Goal: Task Accomplishment & Management: Complete application form

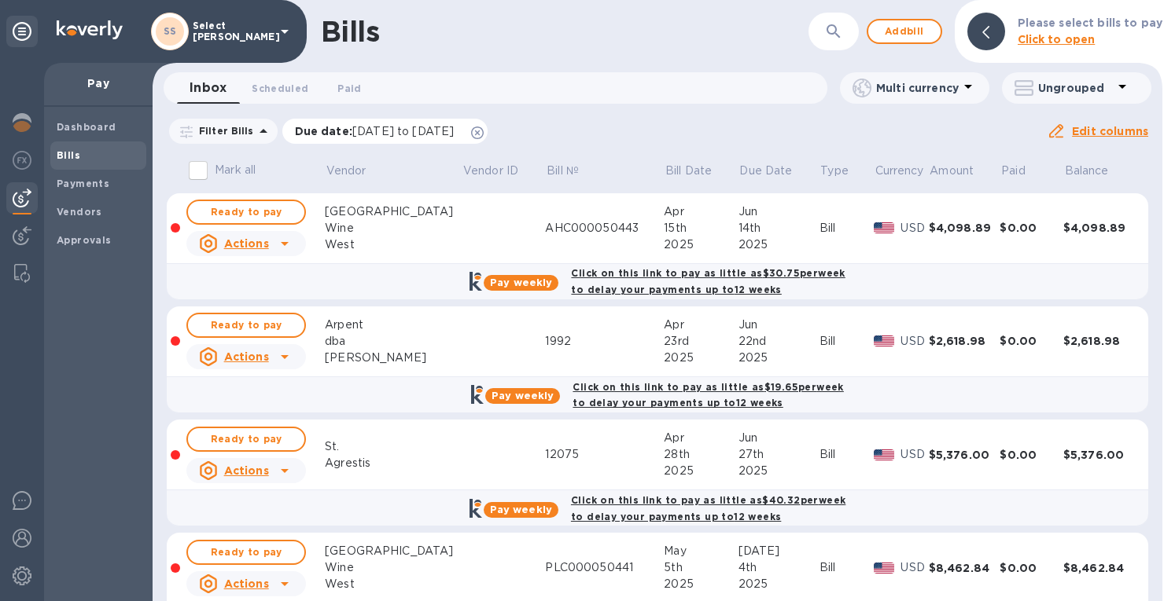
click at [484, 131] on icon at bounding box center [477, 133] width 13 height 13
click at [905, 31] on span "Add bill" at bounding box center [904, 31] width 47 height 19
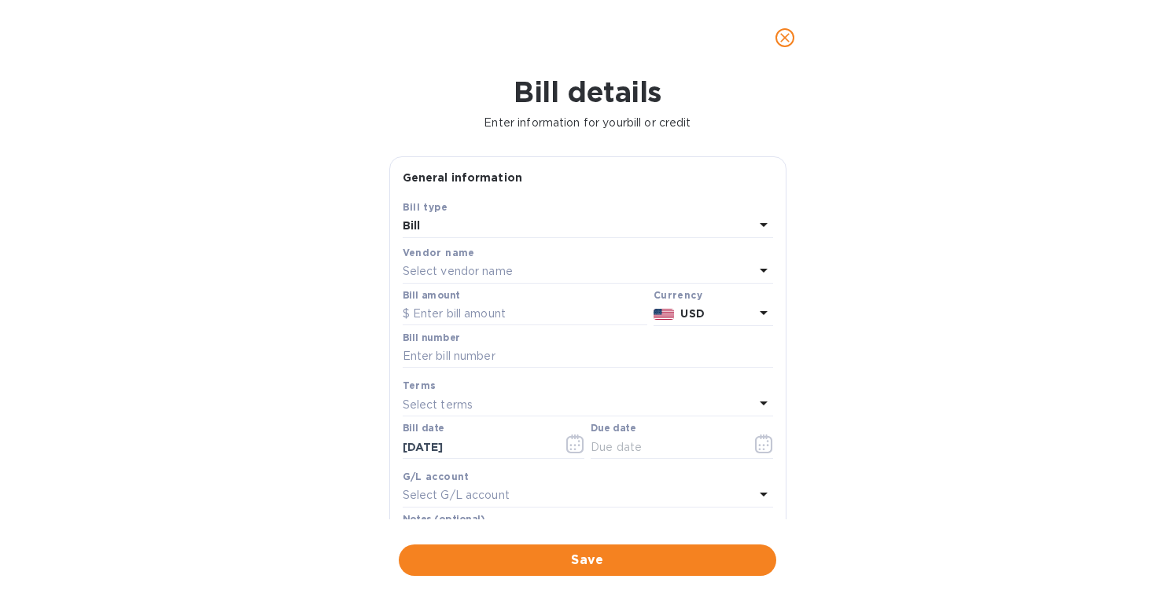
click at [483, 268] on p "Select vendor name" at bounding box center [458, 271] width 110 height 17
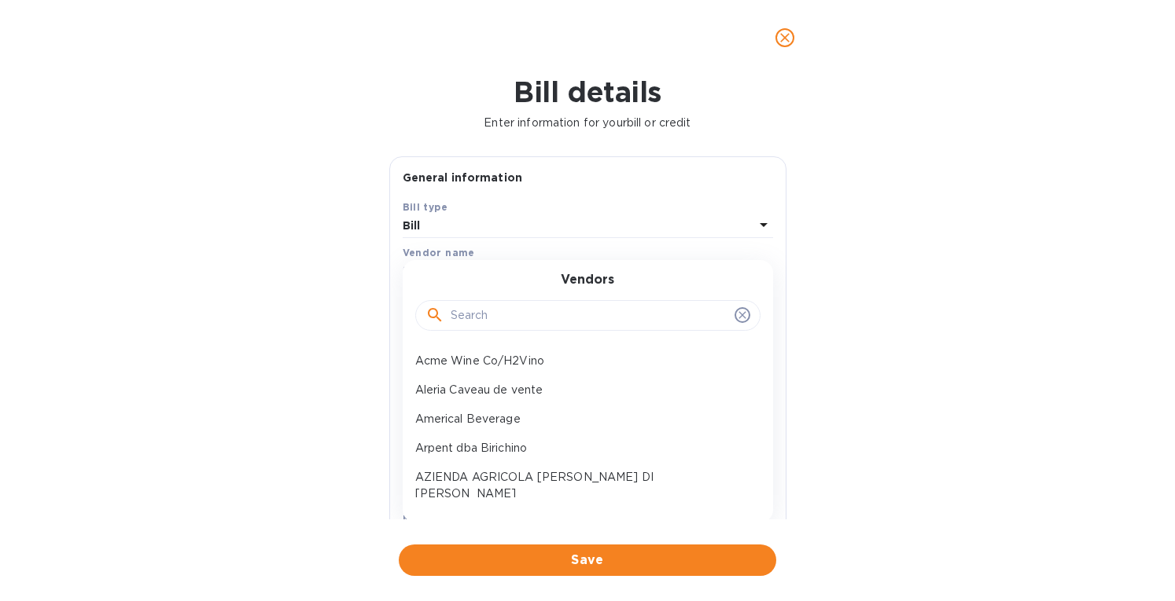
click at [471, 316] on input "text" at bounding box center [590, 316] width 278 height 24
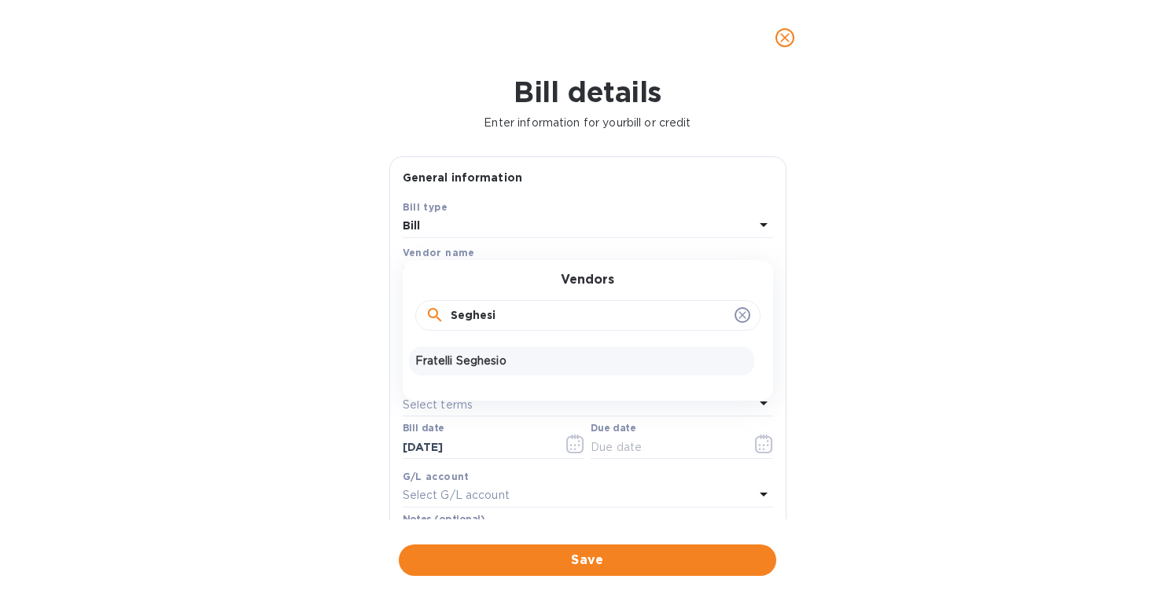
type input "Seghesi"
click at [469, 361] on p "Fratelli Seghesio" at bounding box center [581, 361] width 333 height 17
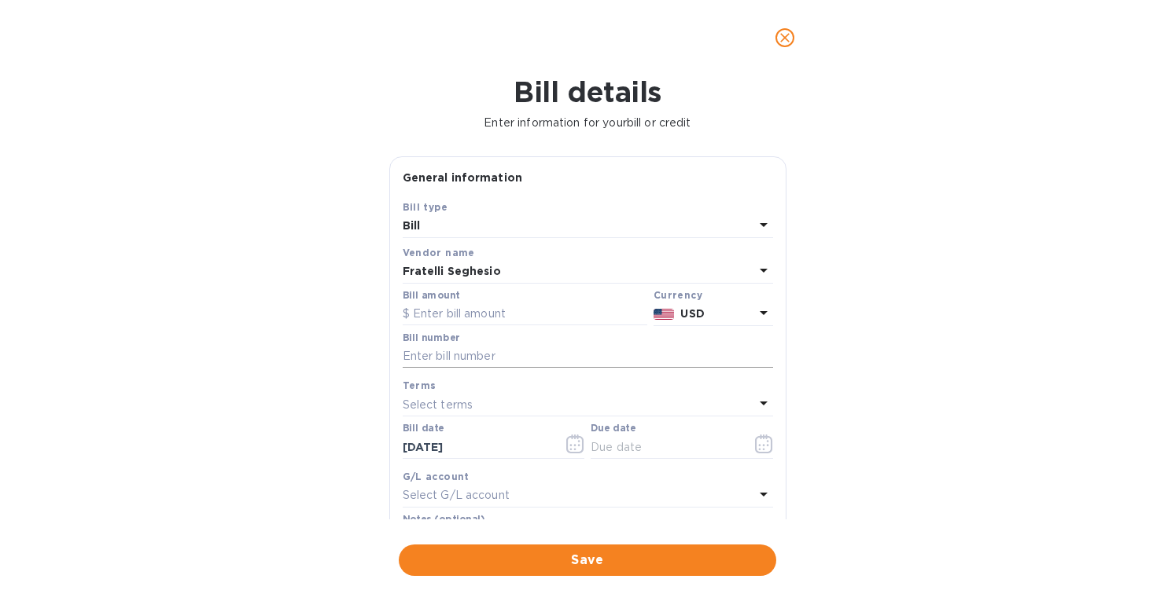
click at [456, 354] on input "text" at bounding box center [588, 357] width 370 height 24
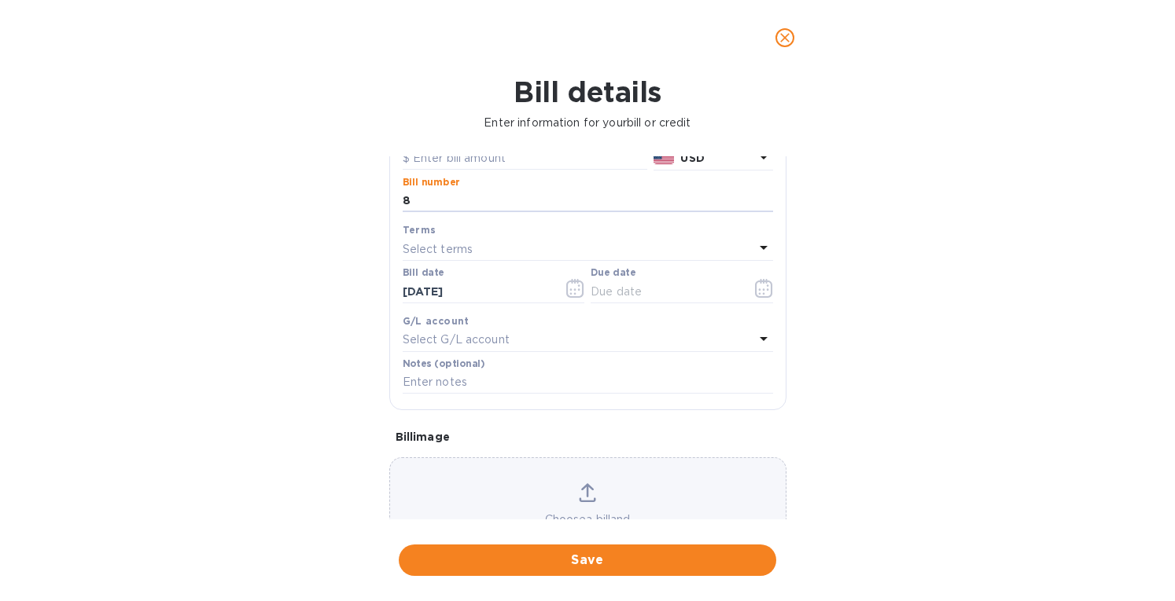
scroll to position [225, 0]
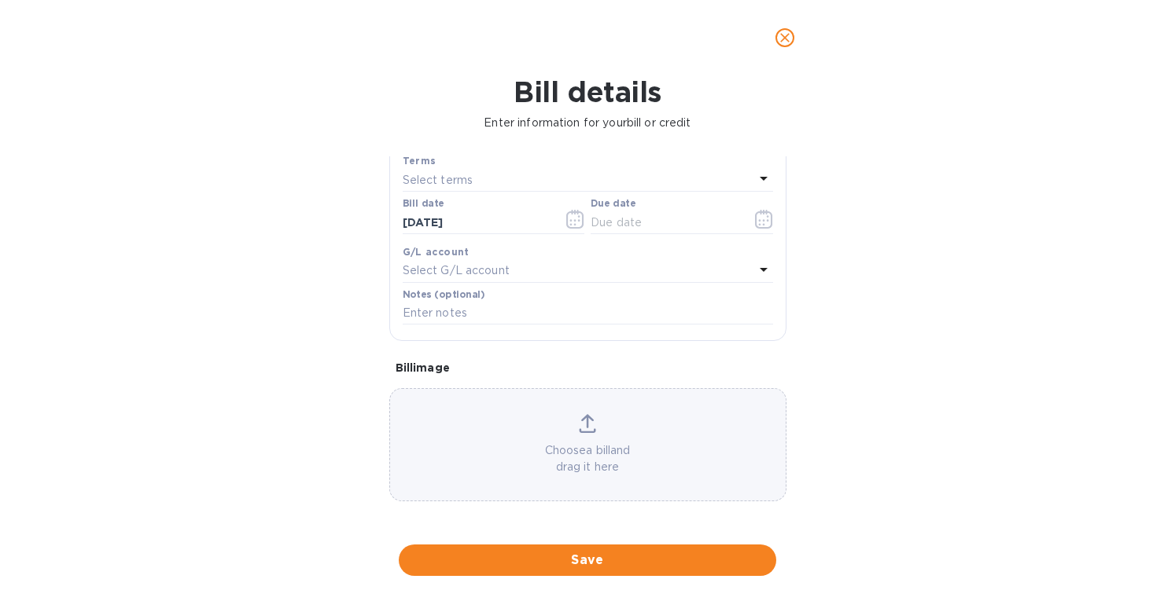
type input "8"
click at [635, 440] on div "Choose a bill and drag it here" at bounding box center [587, 444] width 395 height 61
click at [447, 171] on div "Select terms" at bounding box center [578, 180] width 351 height 22
click at [311, 235] on div "Bill details Enter information for your bill or credit General information Save…" at bounding box center [587, 338] width 1175 height 526
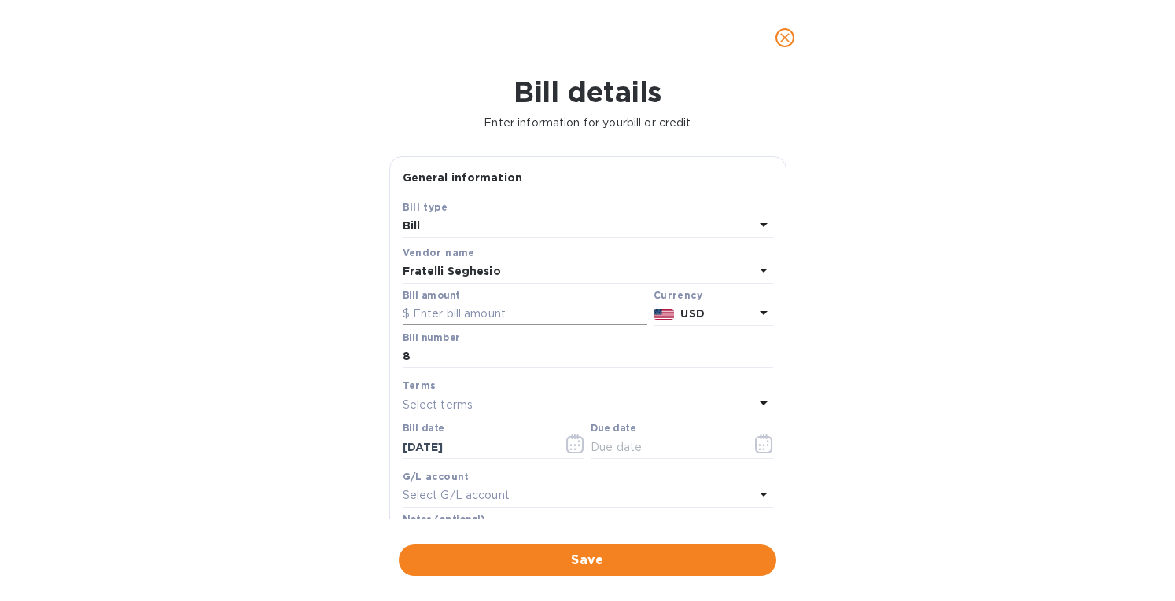
click at [446, 311] on input "text" at bounding box center [525, 315] width 245 height 24
type input "7,274.40"
click at [686, 314] on b "USD" at bounding box center [692, 313] width 24 height 13
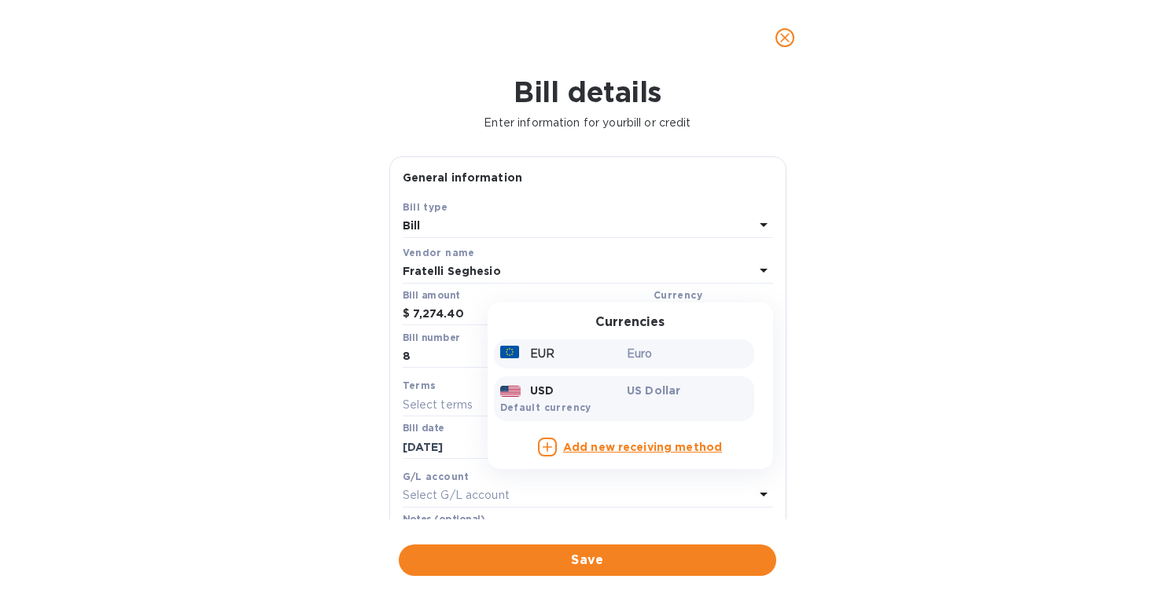
click at [588, 359] on div "EUR" at bounding box center [560, 354] width 127 height 23
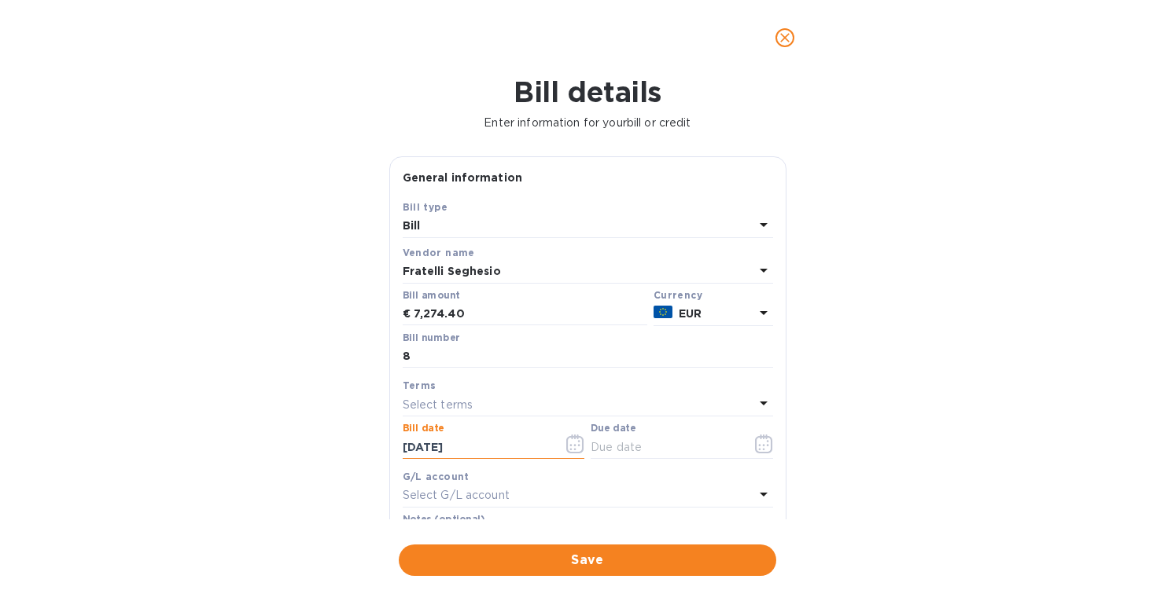
drag, startPoint x: 480, startPoint y: 450, endPoint x: 365, endPoint y: 440, distance: 116.0
click at [365, 440] on div "Bill details Enter information for your bill or credit General information Save…" at bounding box center [587, 338] width 1175 height 526
type input "02/15/2025"
click at [450, 394] on div "Select terms" at bounding box center [578, 405] width 351 height 22
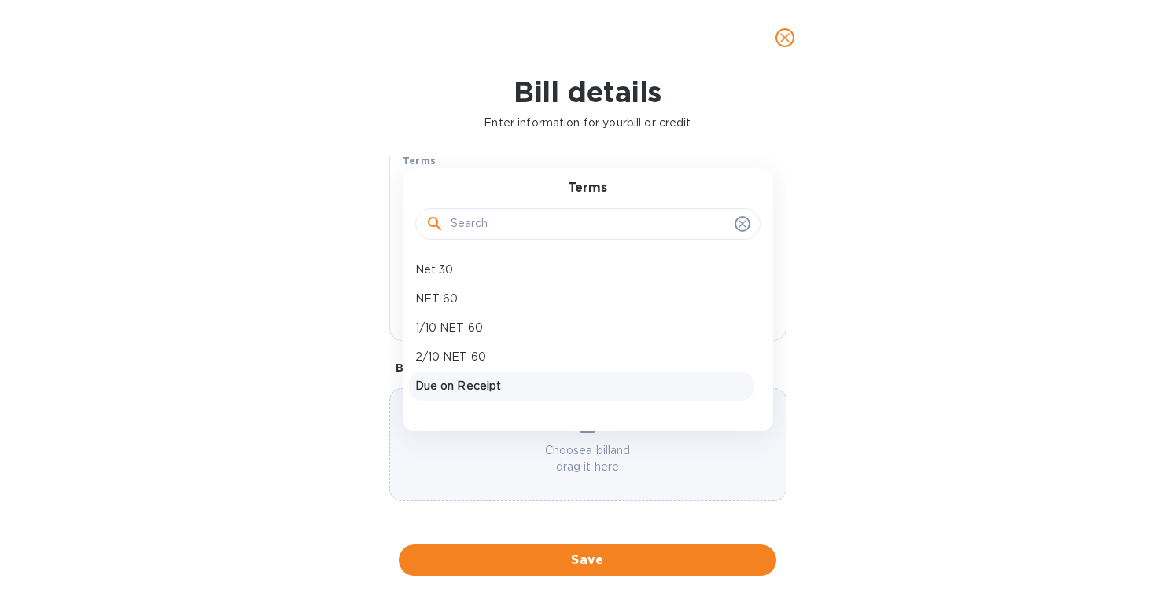
scroll to position [110, 0]
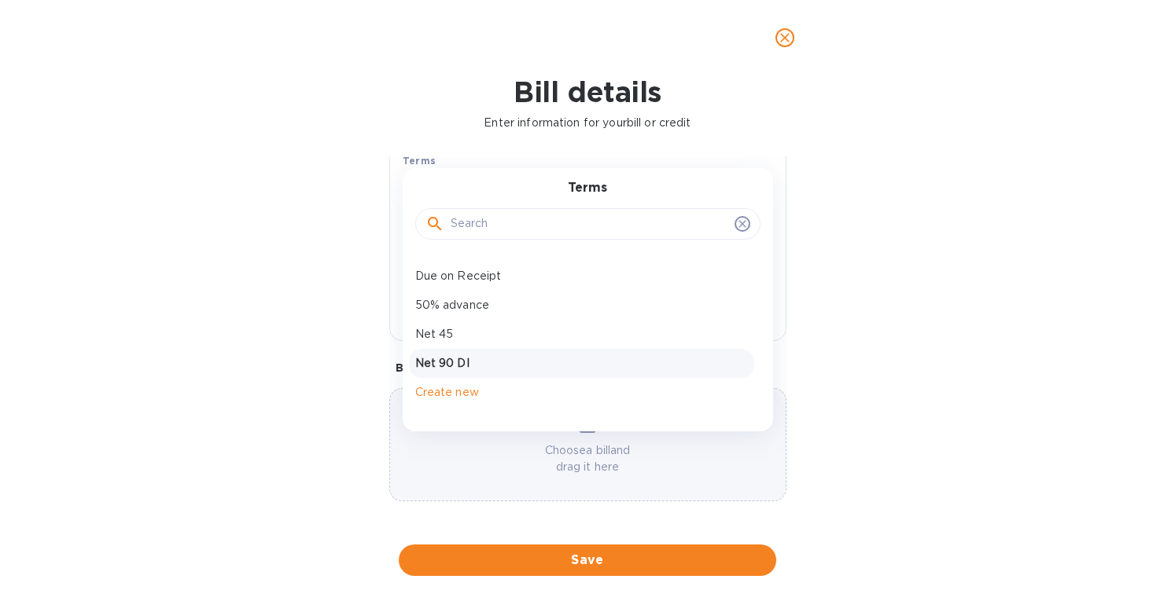
click at [441, 358] on p "Net 90 DI" at bounding box center [581, 363] width 333 height 17
type input "05/16/2025"
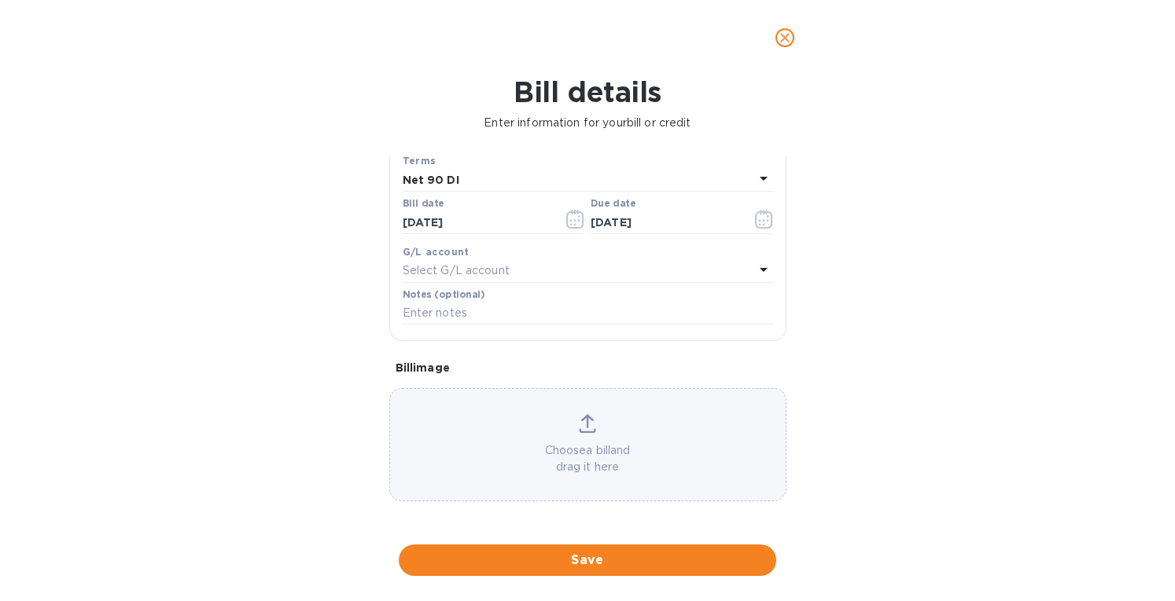
click at [590, 424] on icon at bounding box center [587, 423] width 17 height 19
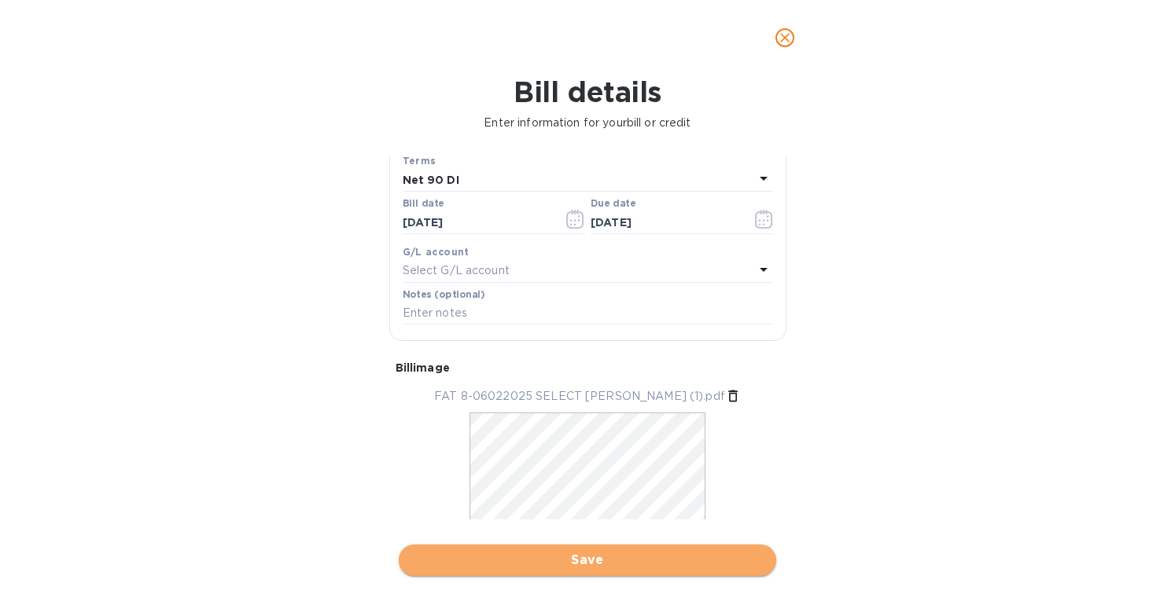
click at [579, 565] on span "Save" at bounding box center [587, 560] width 352 height 19
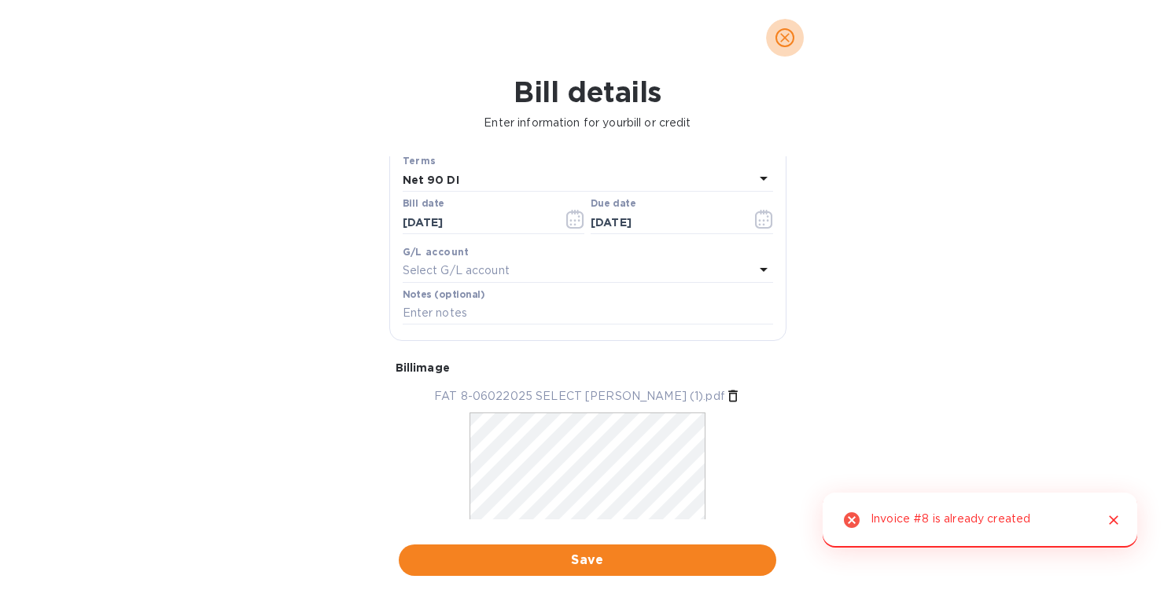
click at [779, 31] on icon "close" at bounding box center [785, 38] width 16 height 16
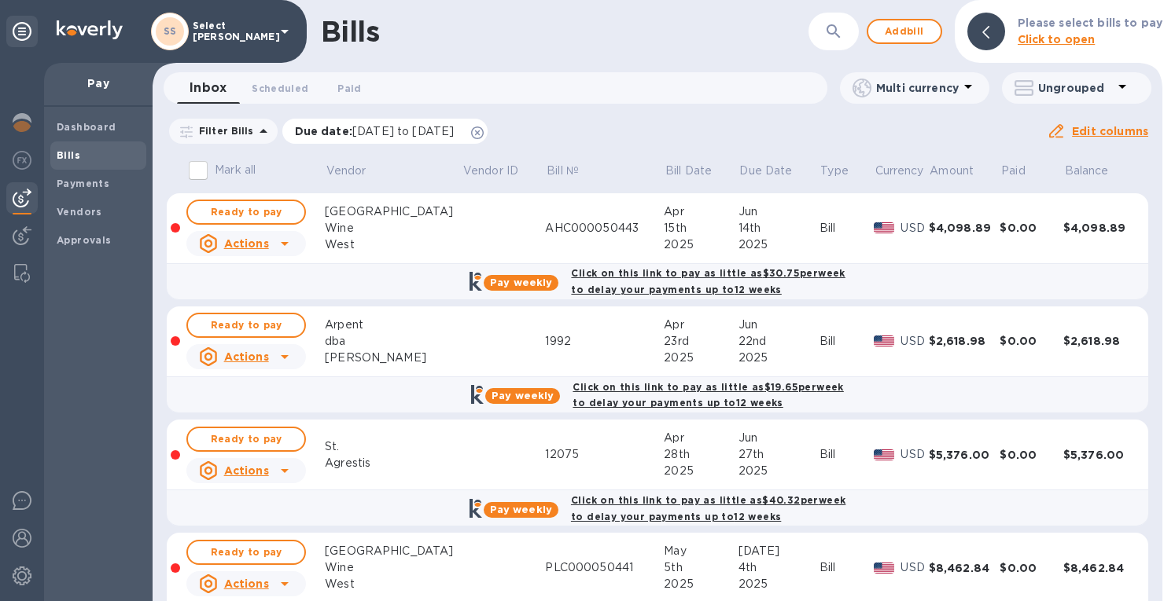
click at [484, 130] on icon at bounding box center [477, 133] width 13 height 13
click at [892, 26] on span "Add bill" at bounding box center [904, 31] width 47 height 19
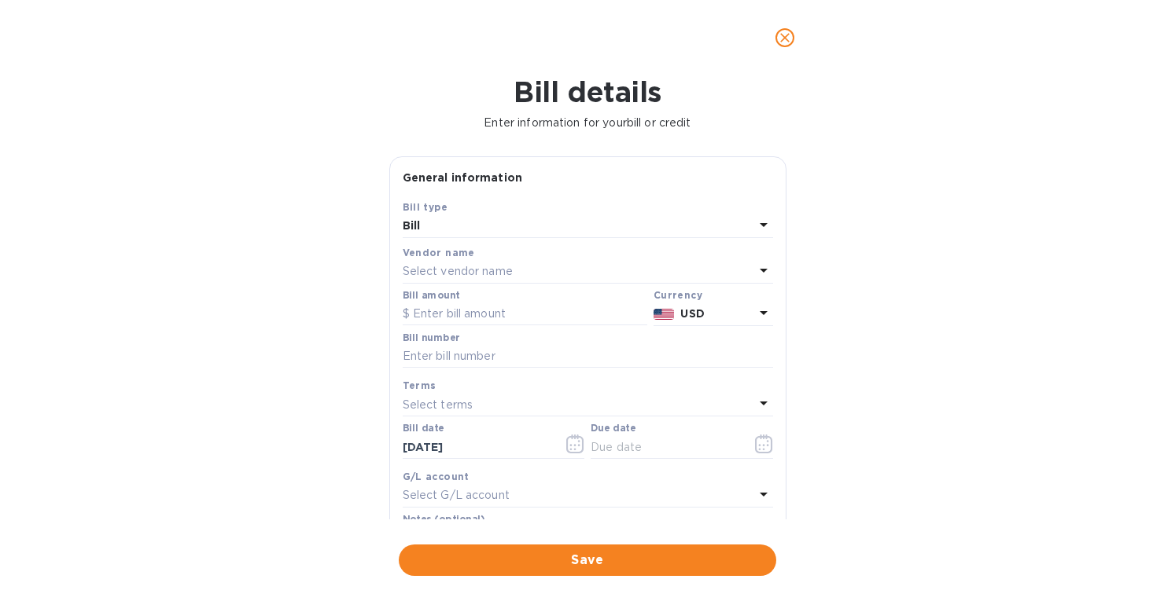
click at [437, 271] on p "Select vendor name" at bounding box center [458, 271] width 110 height 17
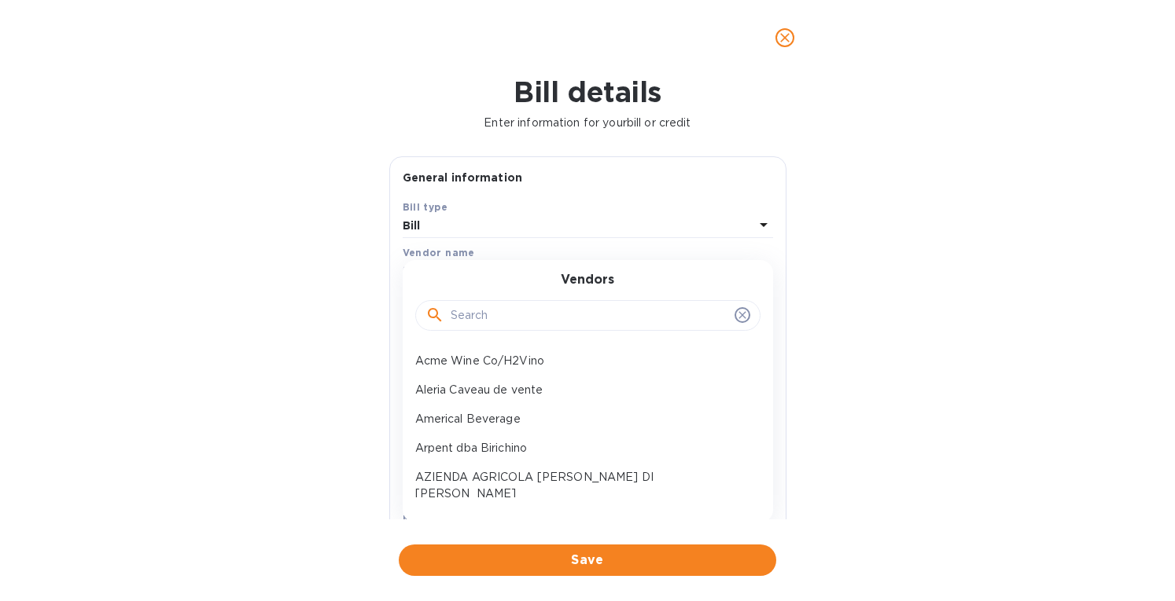
click at [487, 322] on input "text" at bounding box center [590, 316] width 278 height 24
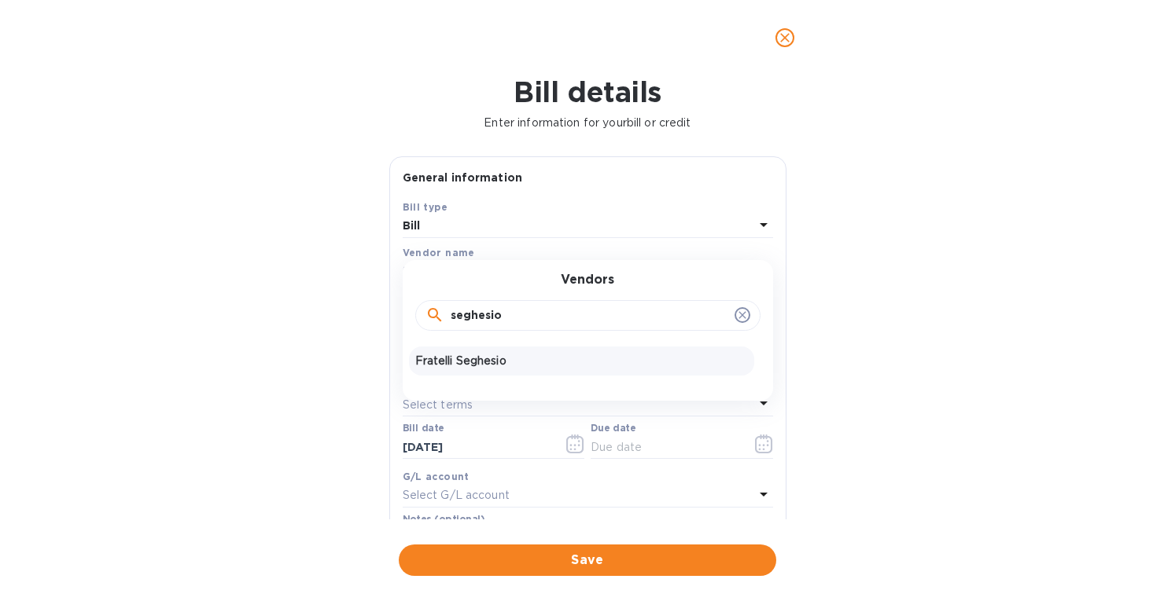
type input "seghesio"
click at [476, 362] on p "Fratelli Seghesio" at bounding box center [581, 361] width 333 height 17
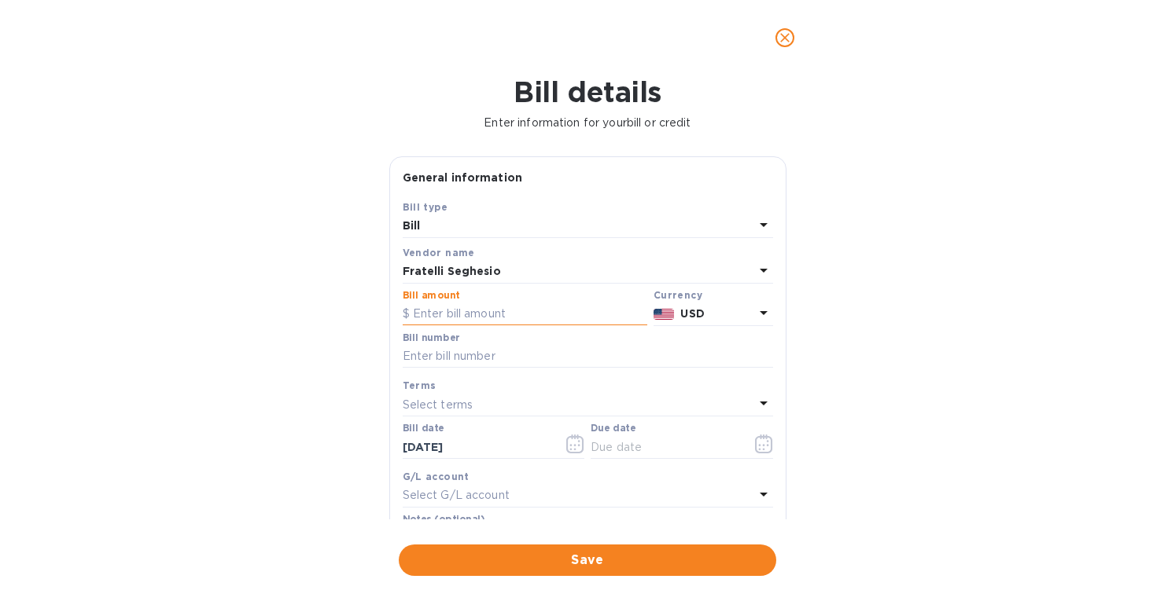
click at [423, 311] on input "text" at bounding box center [525, 315] width 245 height 24
click at [664, 311] on img at bounding box center [663, 314] width 21 height 11
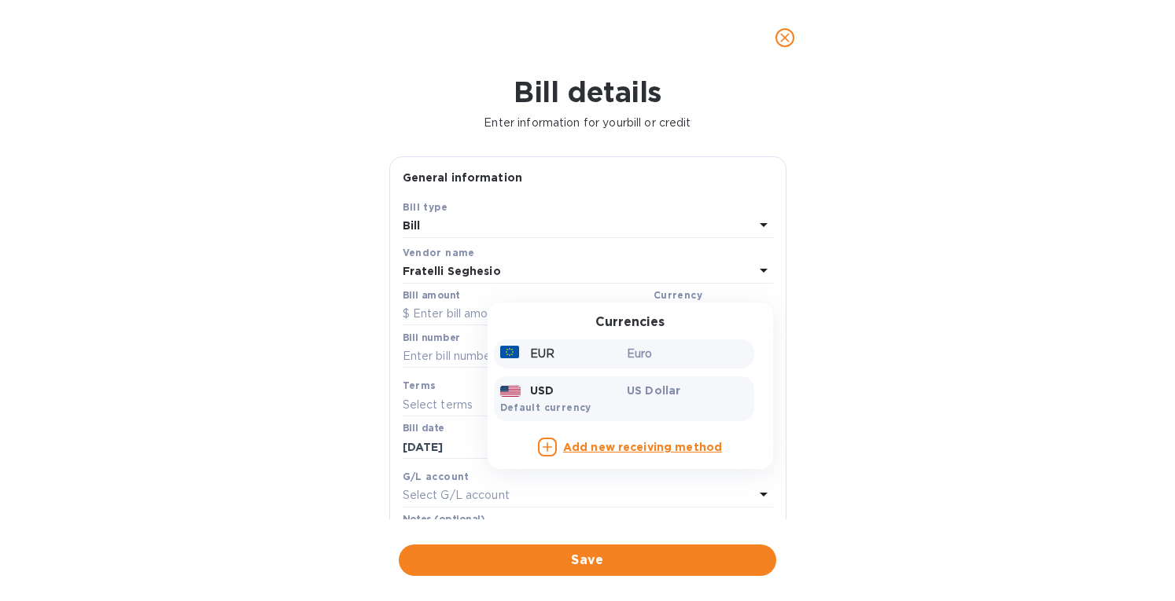
click at [596, 351] on div "EUR" at bounding box center [560, 354] width 127 height 23
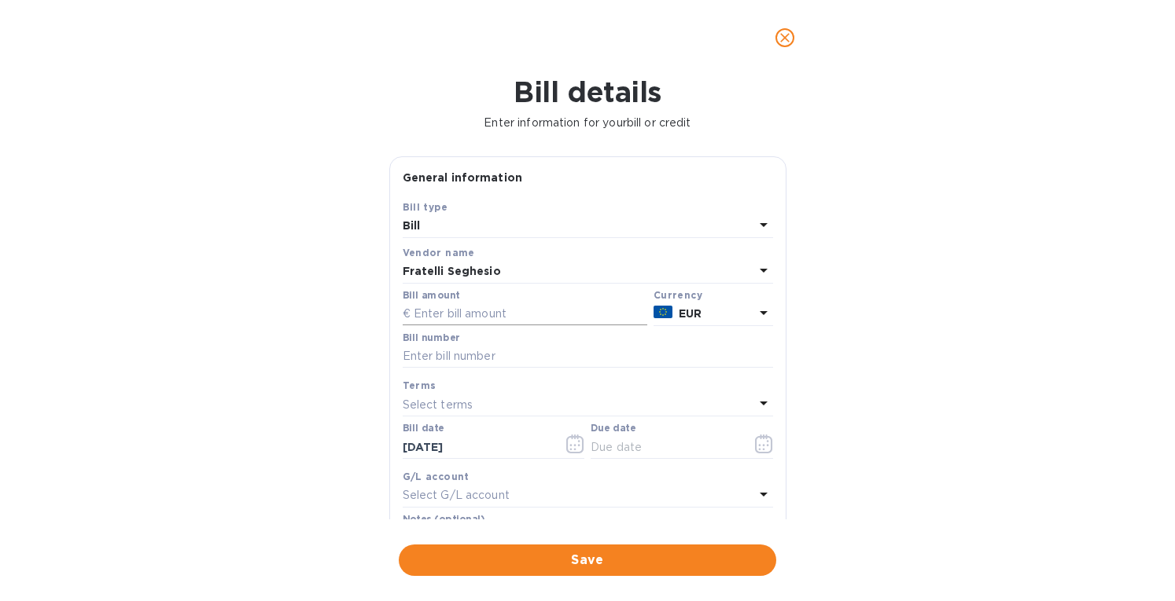
click at [450, 308] on input "text" at bounding box center [525, 315] width 245 height 24
type input "7,274.40"
click at [497, 361] on input "text" at bounding box center [588, 357] width 370 height 24
type input "Fattura Seghesio 8"
drag, startPoint x: 486, startPoint y: 440, endPoint x: 324, endPoint y: 447, distance: 162.2
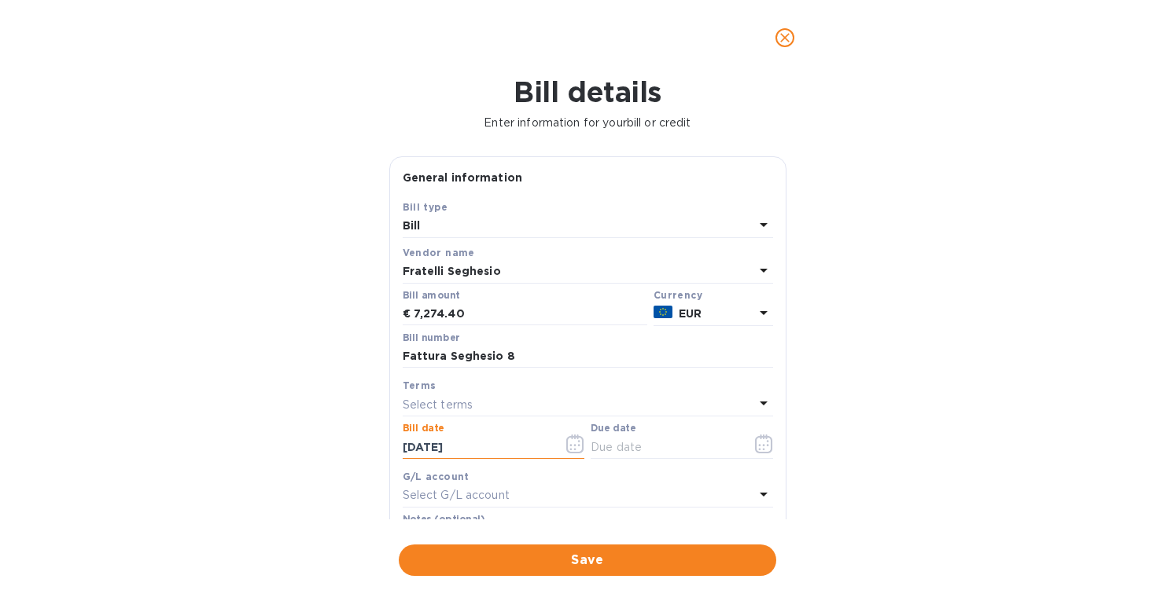
click at [324, 447] on div "Bill details Enter information for your bill or credit General information Save…" at bounding box center [587, 338] width 1175 height 526
click at [415, 450] on input "[DATE]" at bounding box center [477, 448] width 149 height 24
click at [410, 447] on input "[DATE]" at bounding box center [477, 448] width 149 height 24
type input "[DATE]"
click at [434, 397] on p "Select terms" at bounding box center [438, 405] width 71 height 17
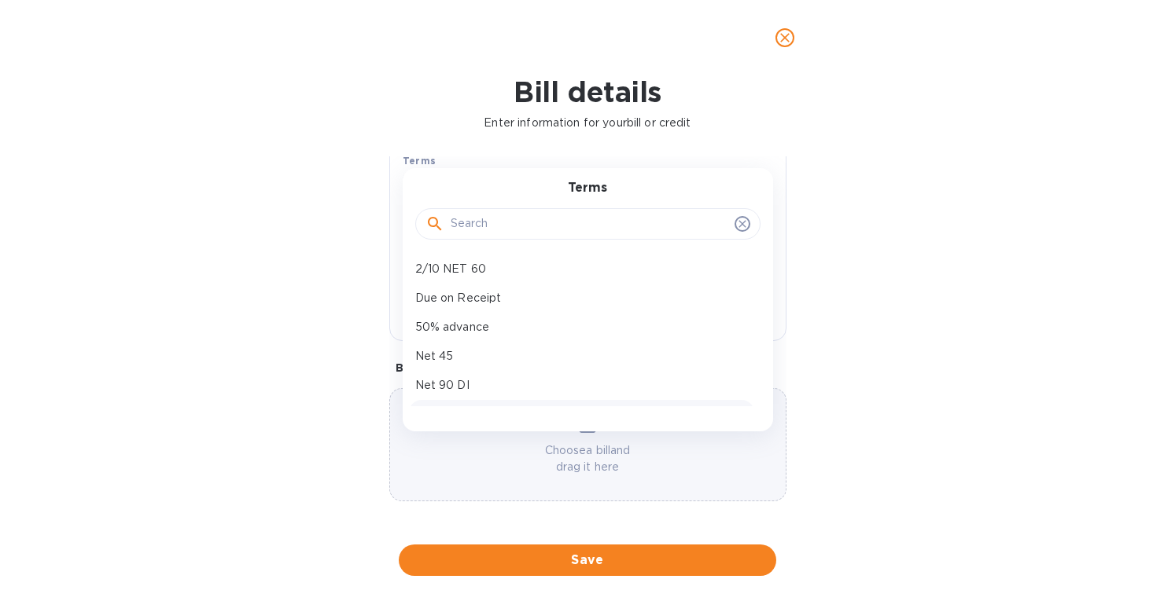
scroll to position [110, 0]
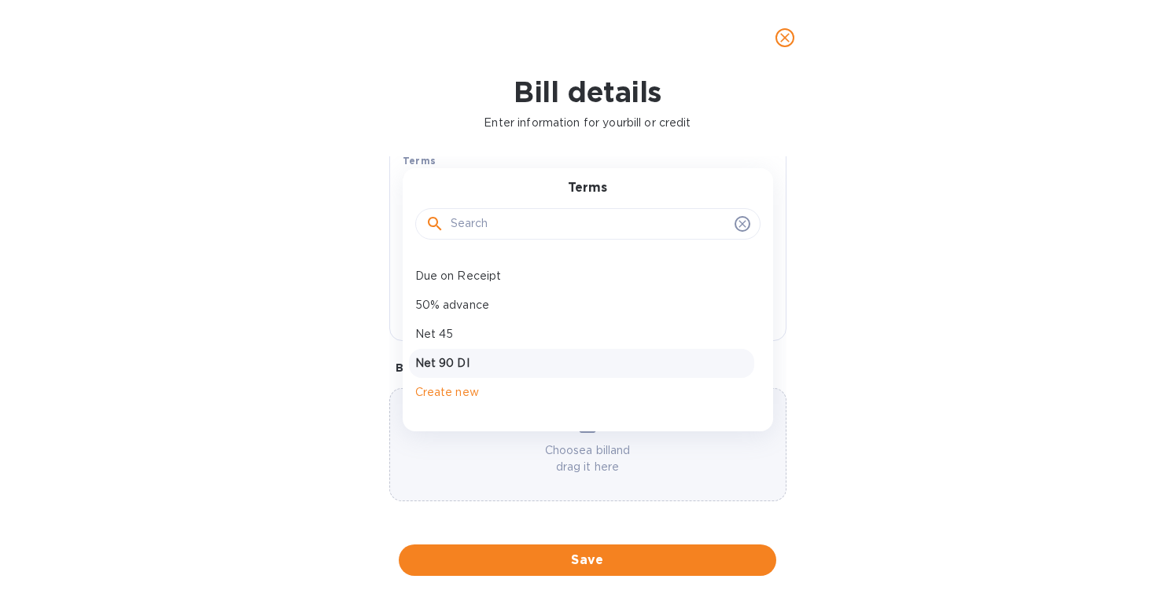
click at [442, 358] on p "Net 90 DI" at bounding box center [581, 363] width 333 height 17
type input "[DATE]"
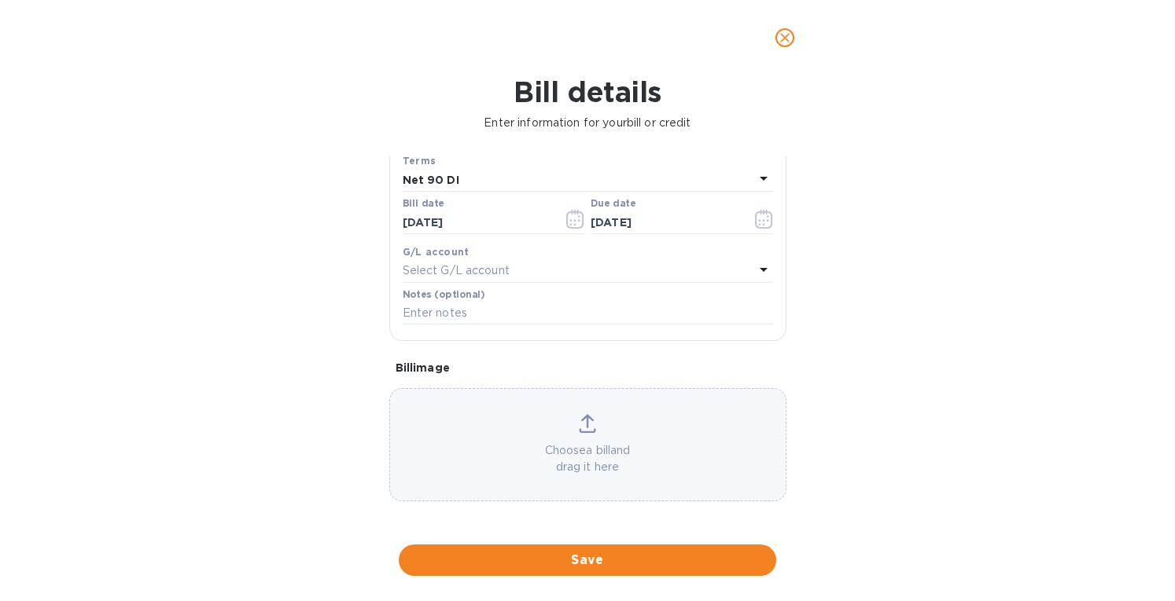
click at [590, 429] on icon at bounding box center [587, 423] width 17 height 19
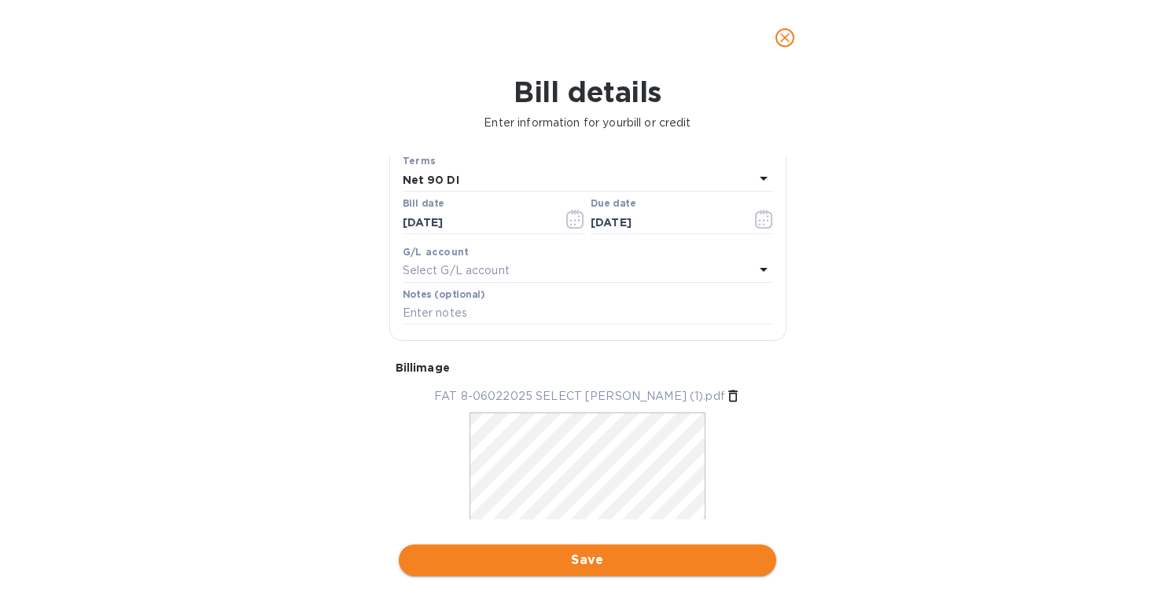
click at [572, 561] on span "Save" at bounding box center [587, 560] width 352 height 19
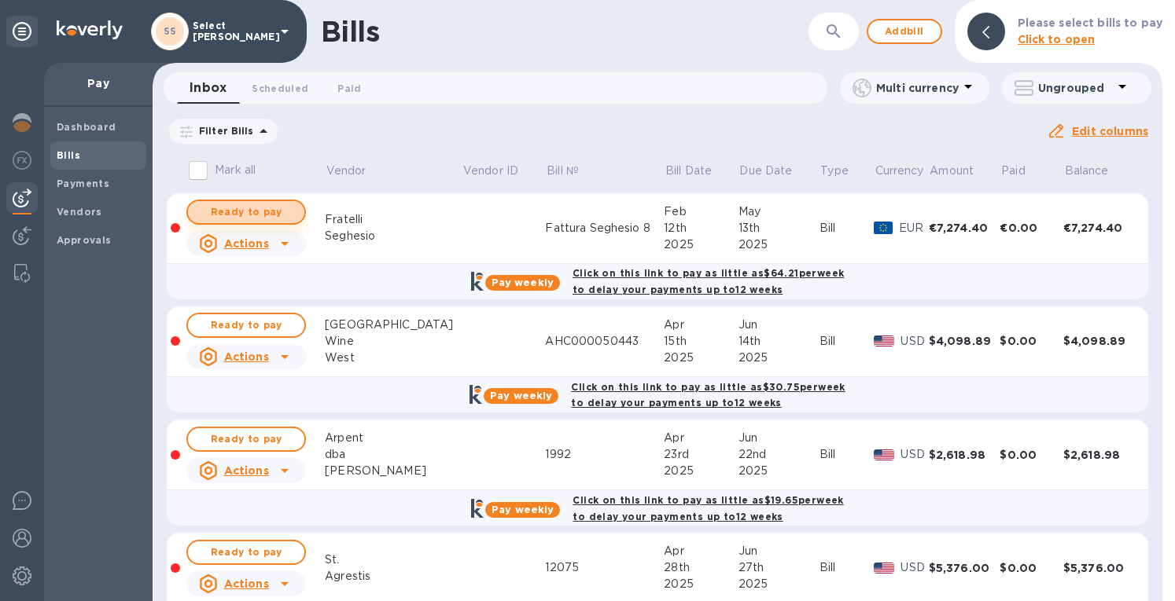
click at [245, 205] on span "Ready to pay" at bounding box center [245, 212] width 91 height 19
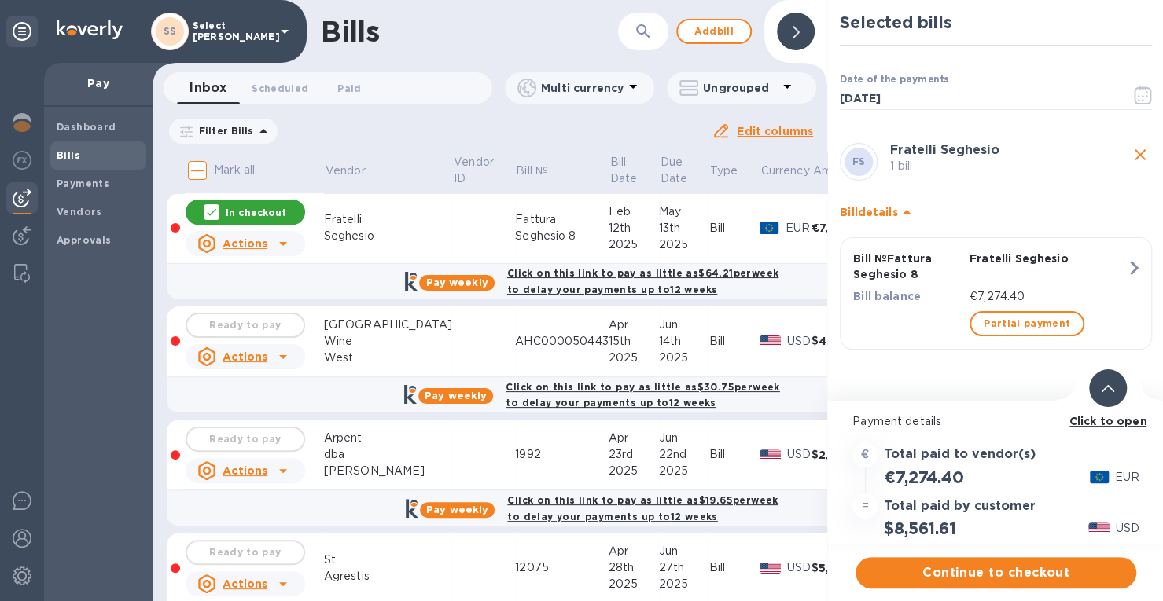
click at [997, 576] on span "Continue to checkout" at bounding box center [996, 573] width 256 height 19
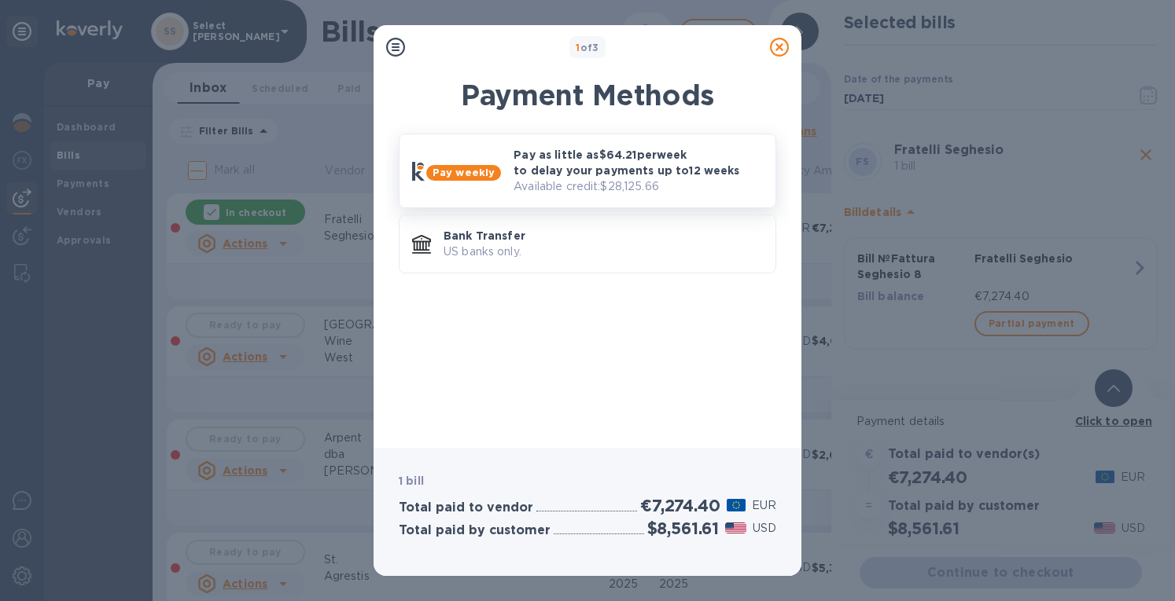
click at [625, 187] on p "Available credit: $28,125.66" at bounding box center [637, 186] width 249 height 17
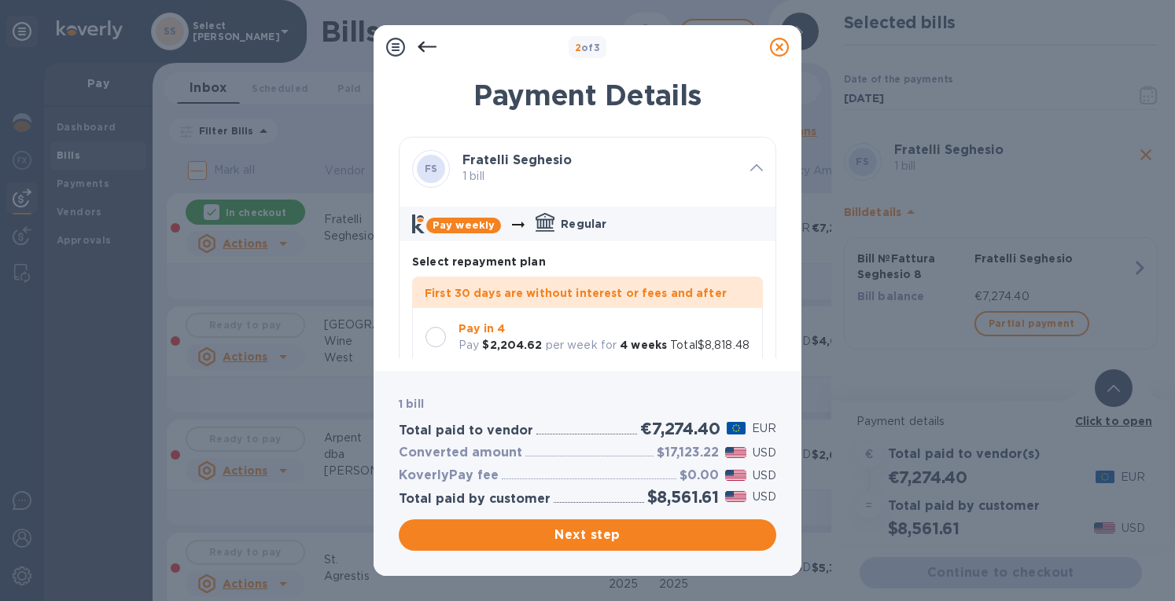
scroll to position [28, 0]
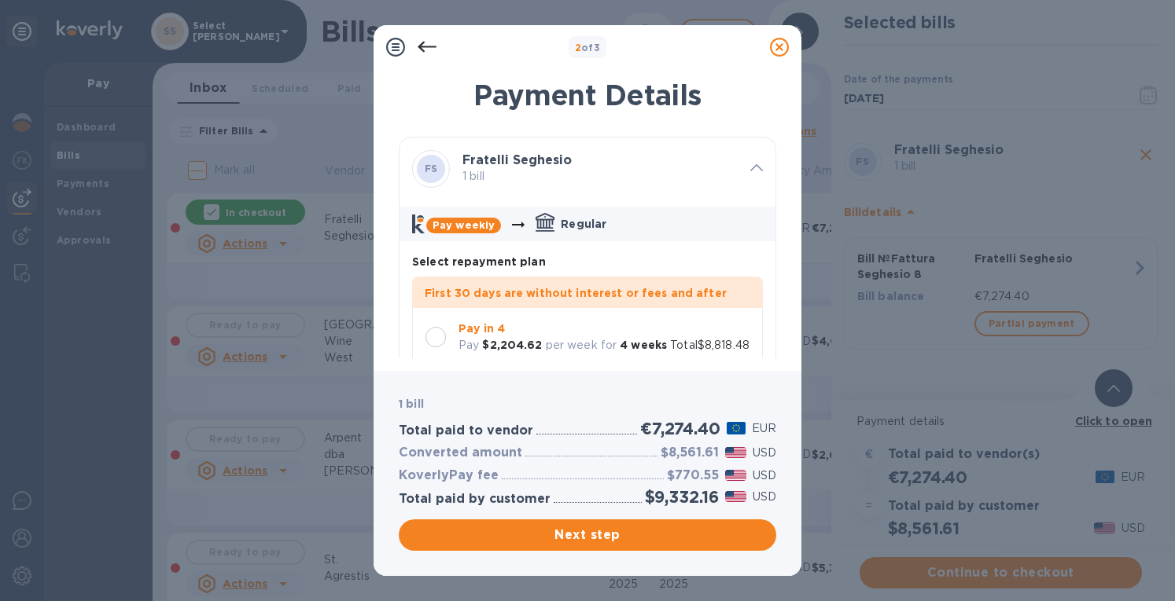
click at [437, 327] on div at bounding box center [435, 337] width 20 height 20
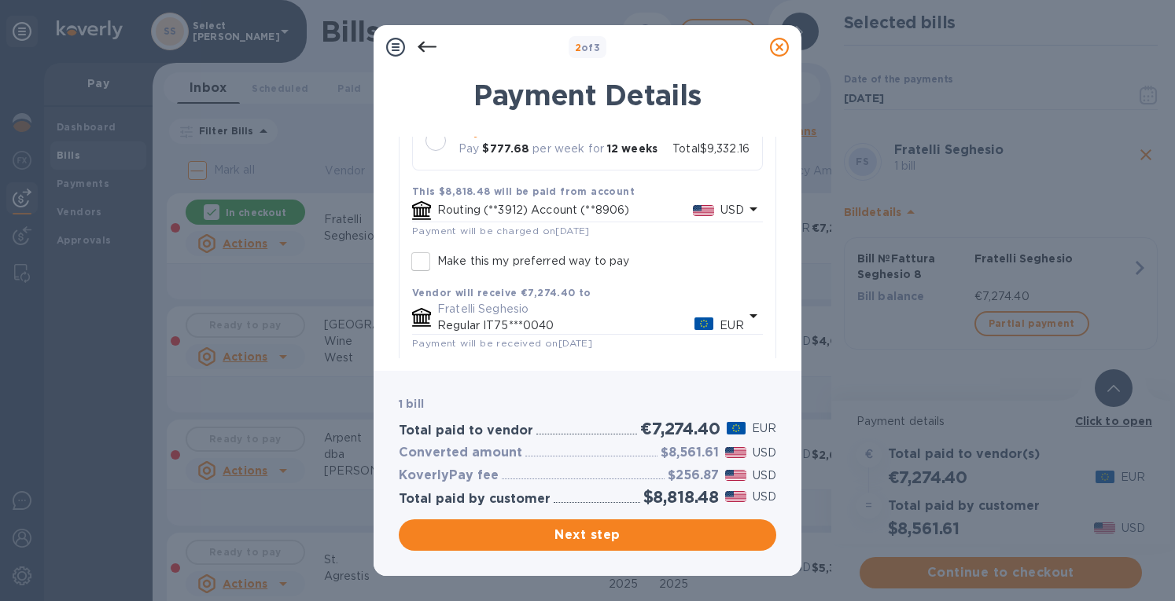
scroll to position [439, 0]
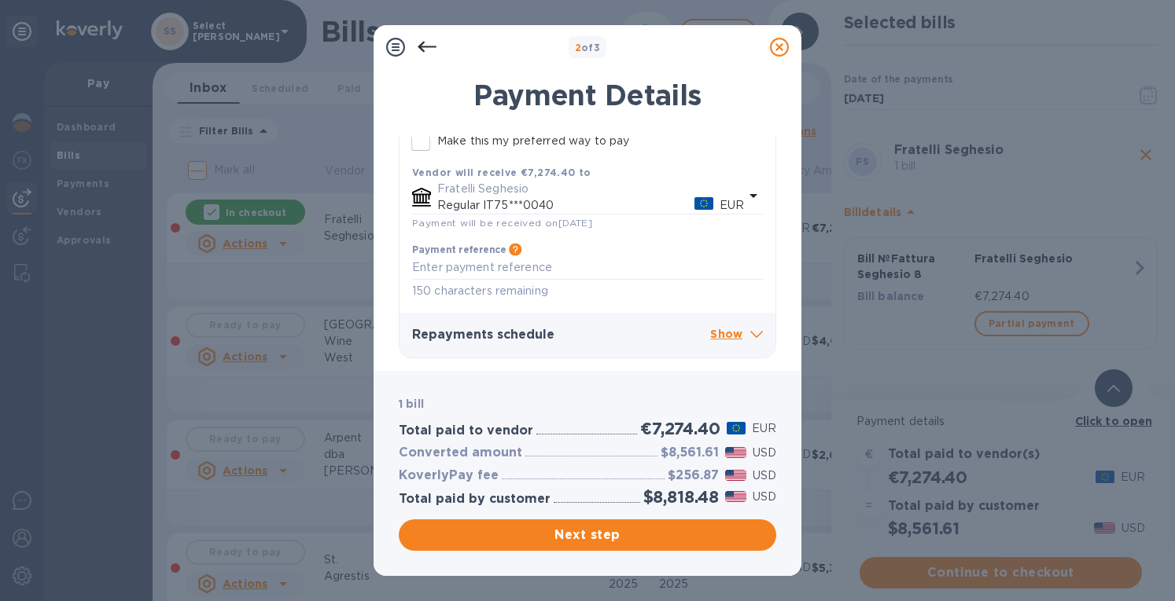
click at [751, 333] on icon at bounding box center [756, 334] width 13 height 7
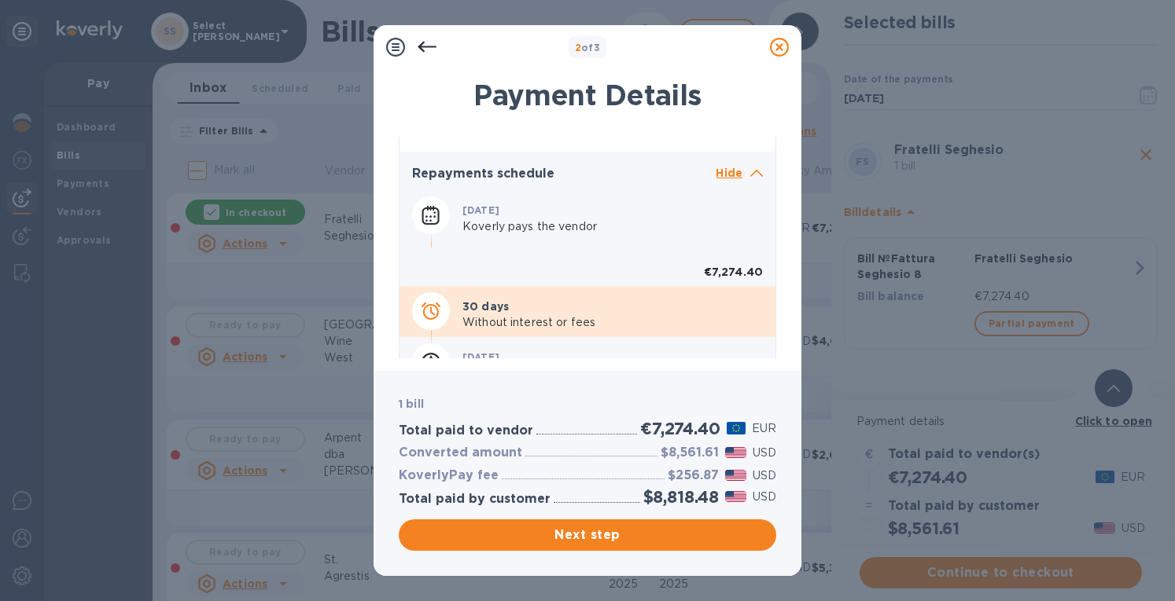
scroll to position [753, 0]
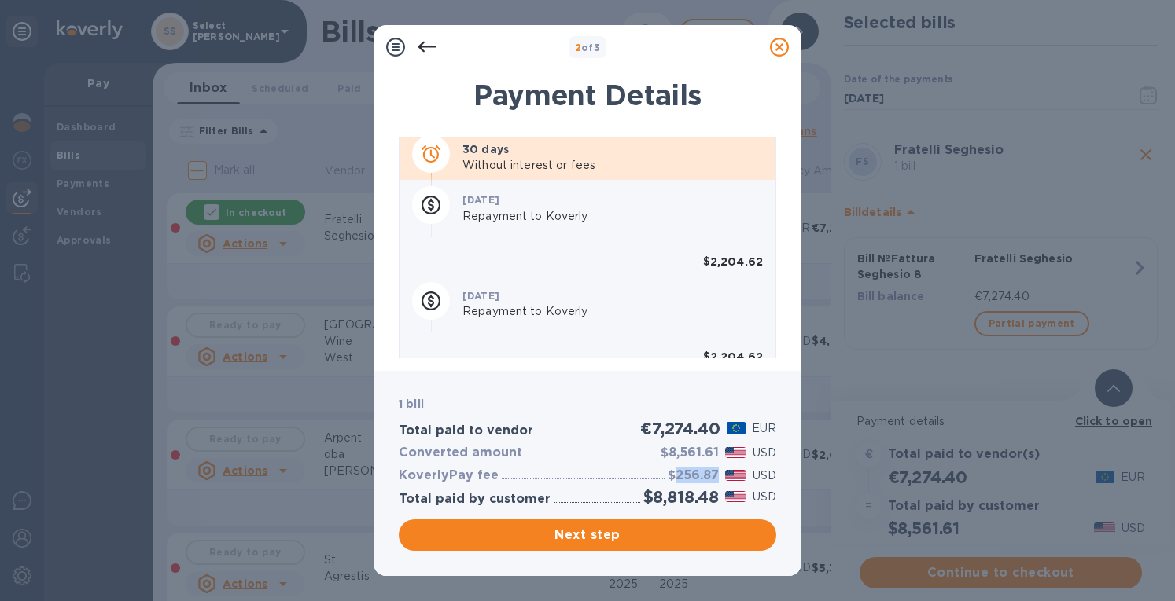
drag, startPoint x: 671, startPoint y: 480, endPoint x: 715, endPoint y: 477, distance: 44.1
click at [715, 477] on h3 "$256.87" at bounding box center [693, 476] width 51 height 15
copy h3 "256.87"
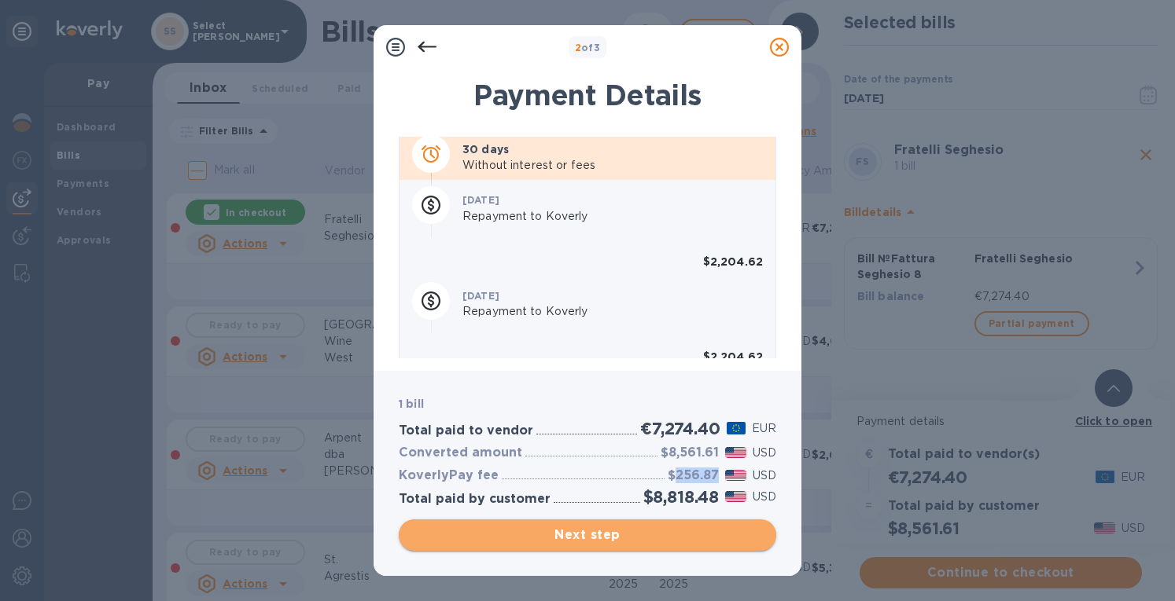
click at [637, 534] on span "Next step" at bounding box center [587, 535] width 352 height 19
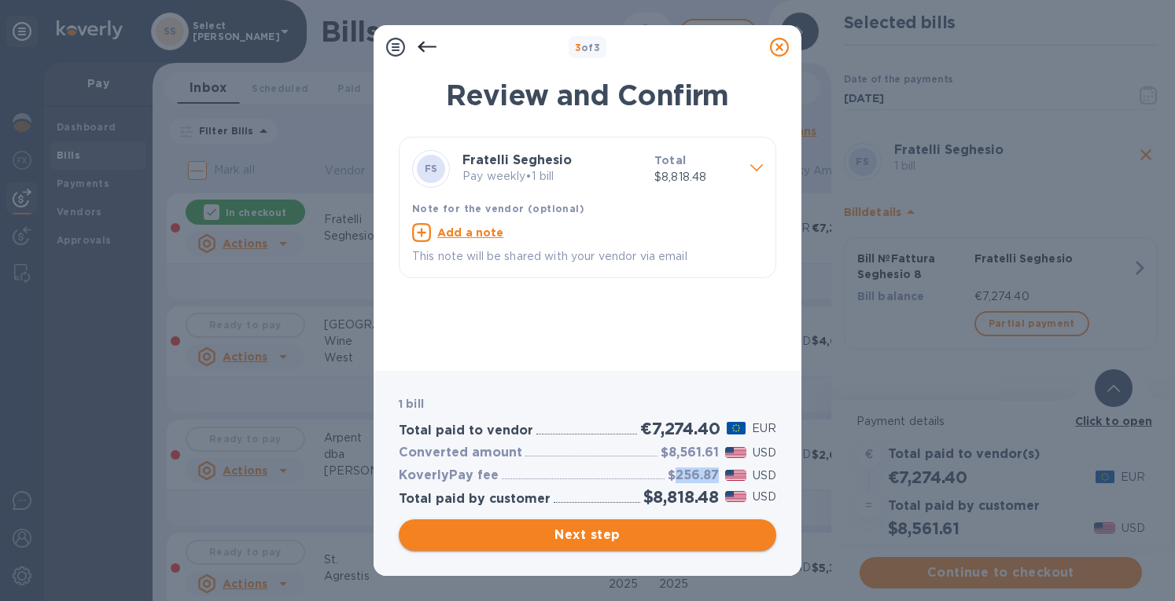
click at [603, 530] on span "Next step" at bounding box center [587, 535] width 352 height 19
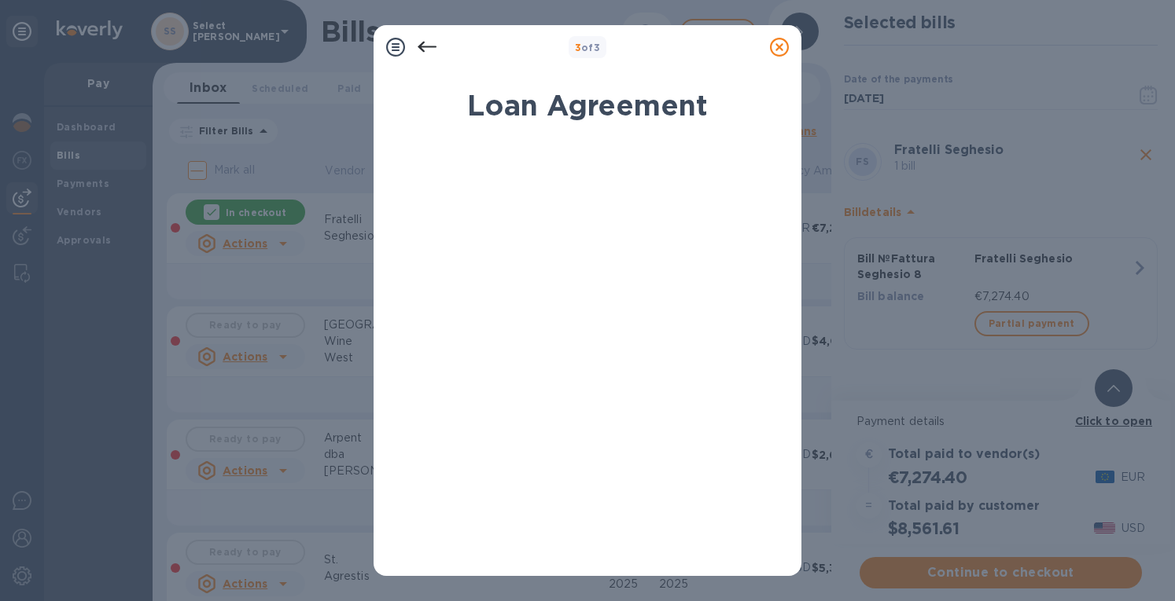
scroll to position [277, 0]
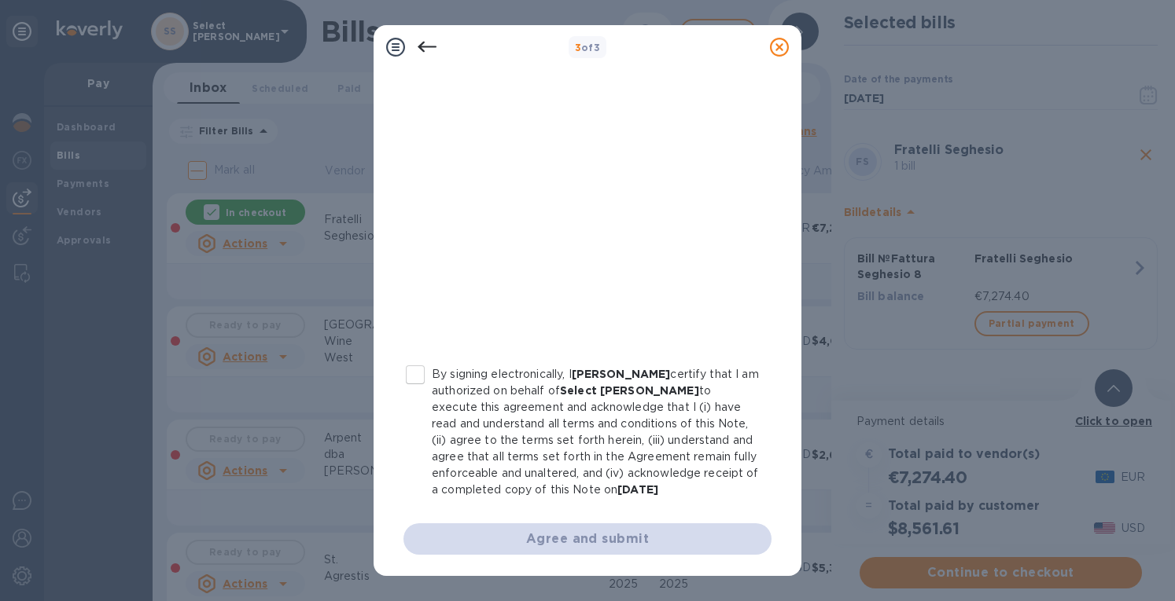
click at [420, 365] on input "By signing electronically, I [PERSON_NAME] certify that I am authorized on beha…" at bounding box center [415, 375] width 33 height 33
checkbox input "true"
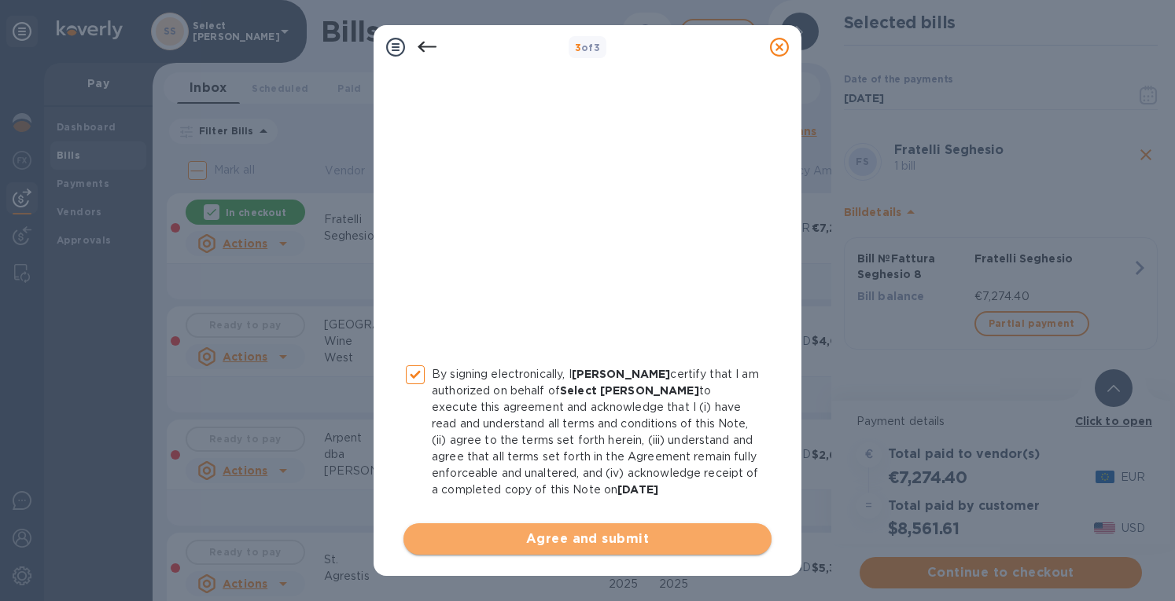
click at [624, 528] on button "Agree and submit" at bounding box center [587, 539] width 368 height 31
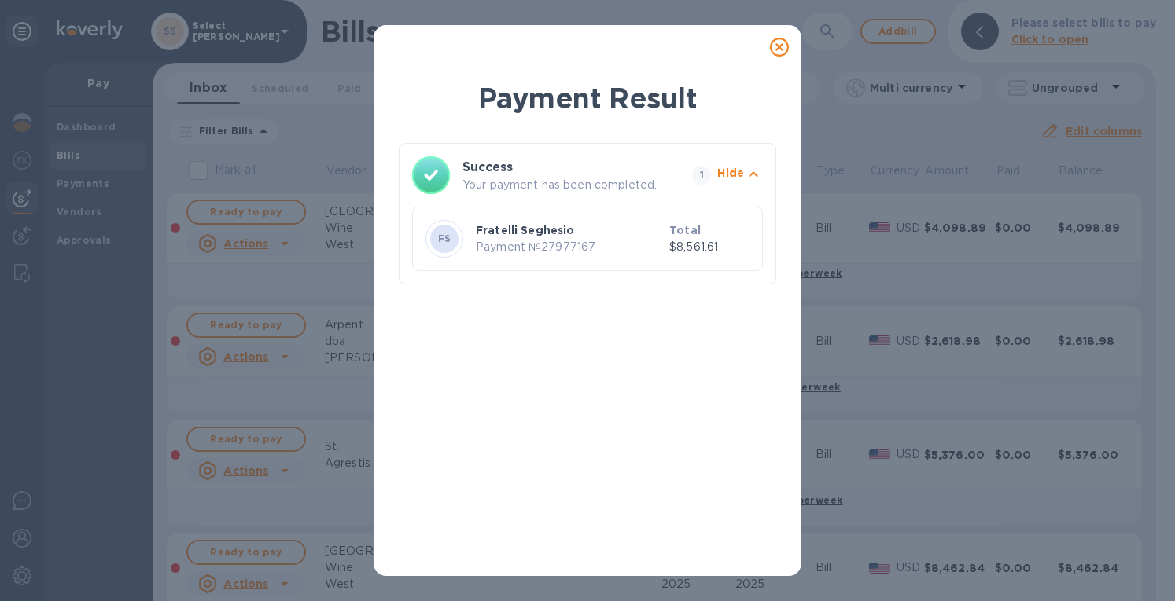
click at [775, 42] on icon at bounding box center [779, 47] width 19 height 19
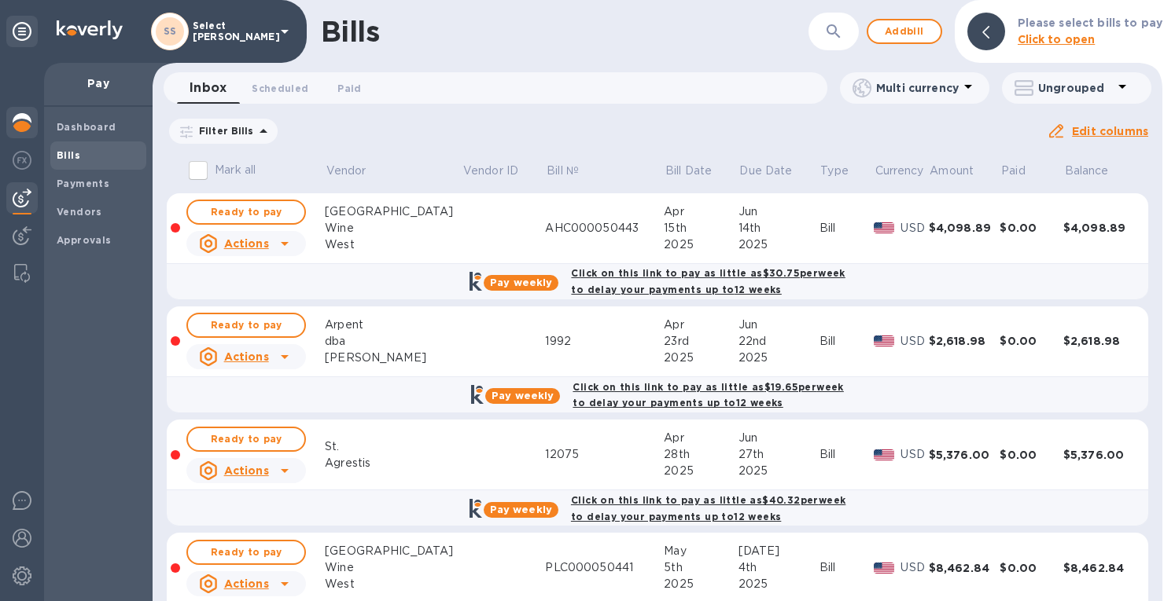
click at [20, 118] on img at bounding box center [22, 122] width 19 height 19
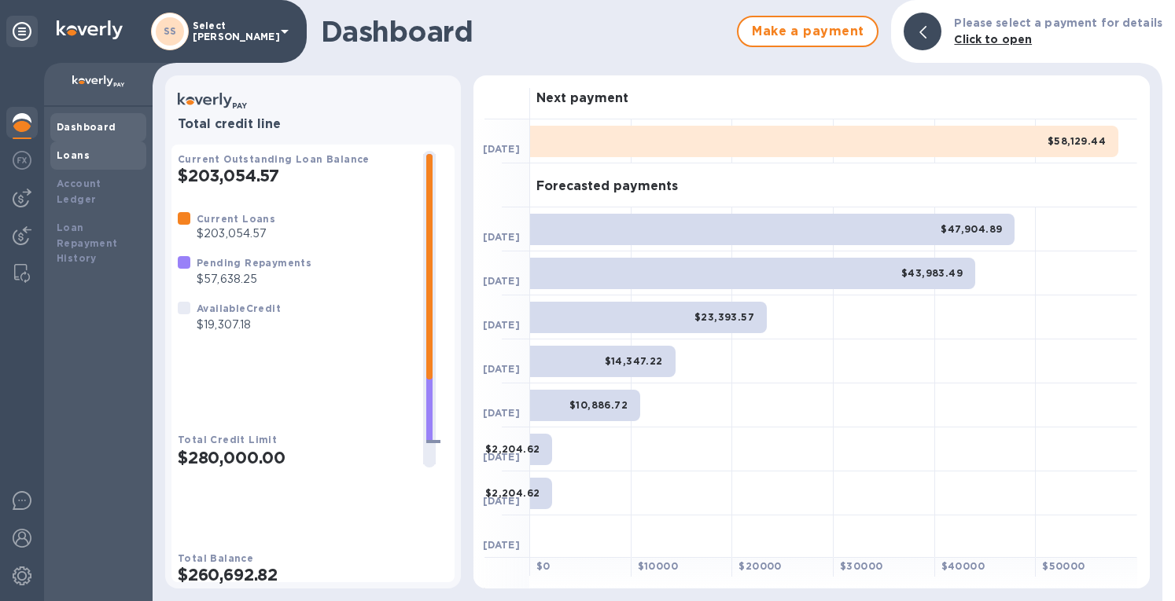
click at [75, 157] on b "Loans" at bounding box center [73, 155] width 33 height 12
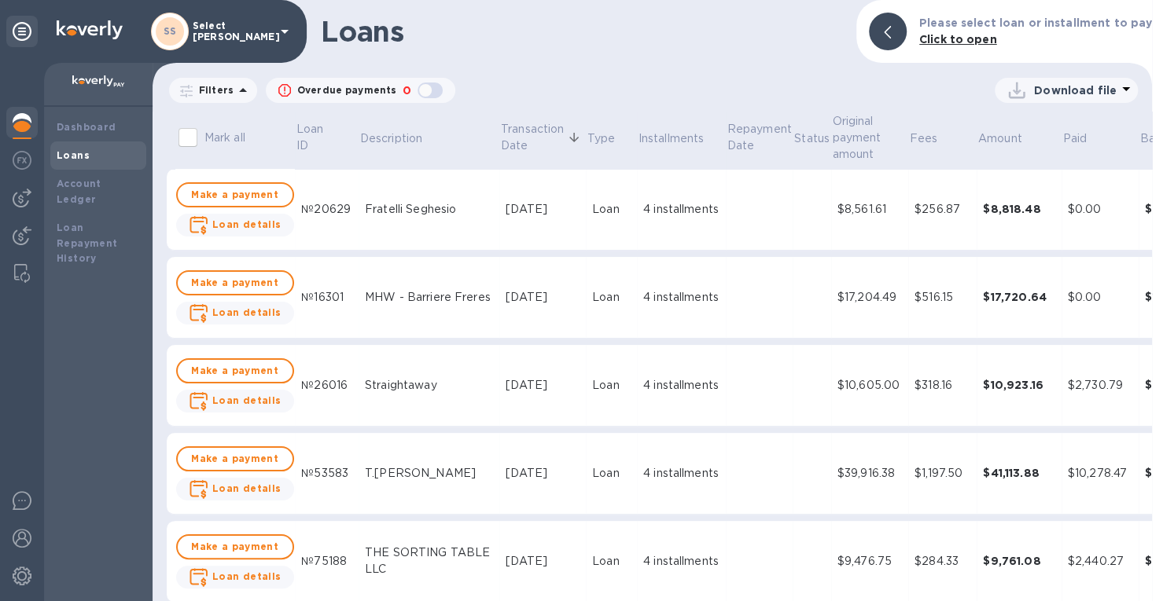
click at [837, 209] on div "$8,561.61" at bounding box center [869, 209] width 64 height 17
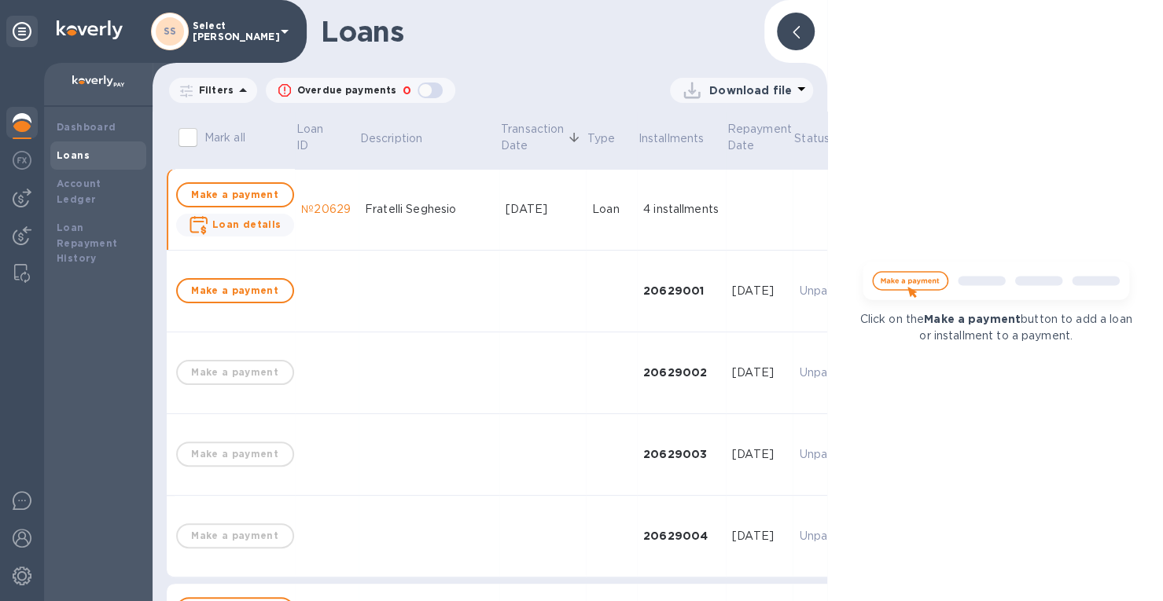
click at [800, 20] on div at bounding box center [796, 32] width 38 height 38
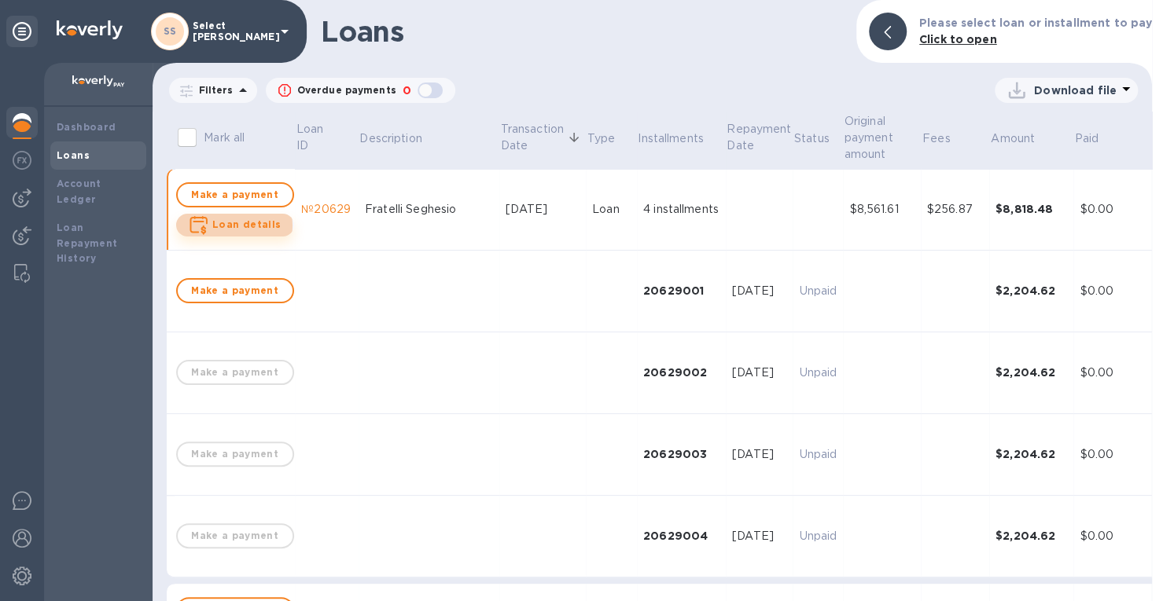
click at [234, 226] on b "Loan details" at bounding box center [246, 225] width 69 height 12
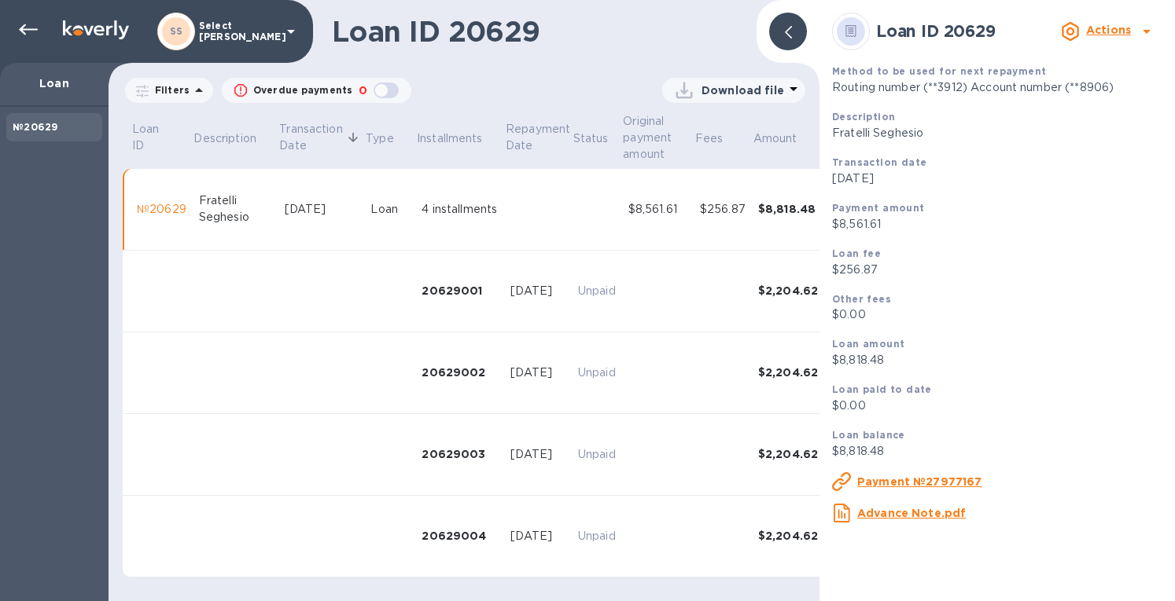
click at [936, 487] on u "Payment №27977167" at bounding box center [919, 482] width 125 height 13
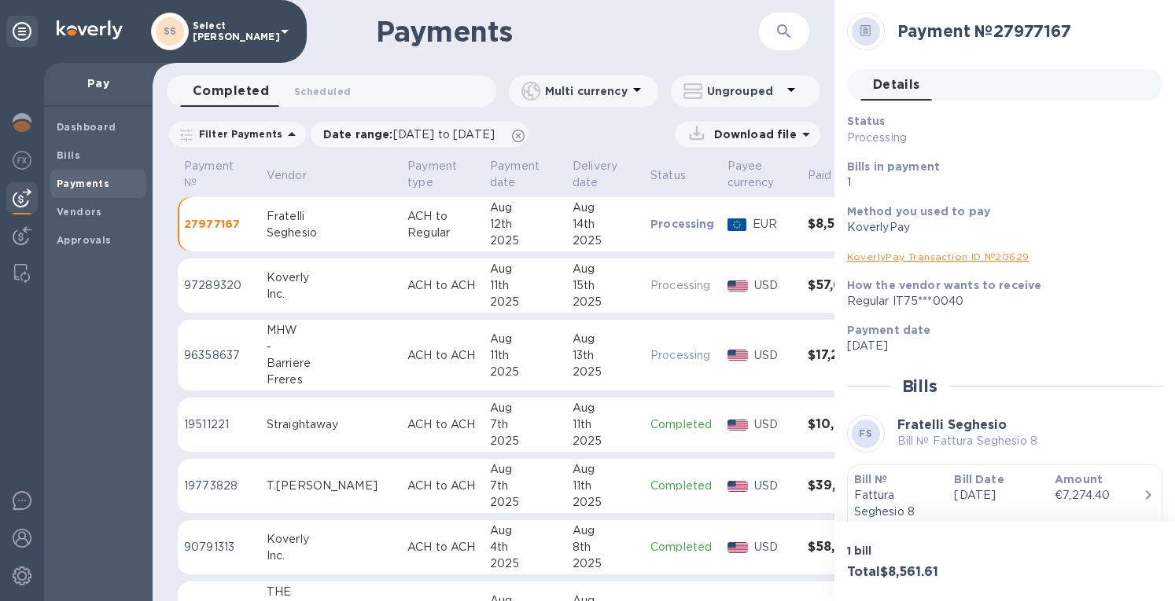
scroll to position [156, 0]
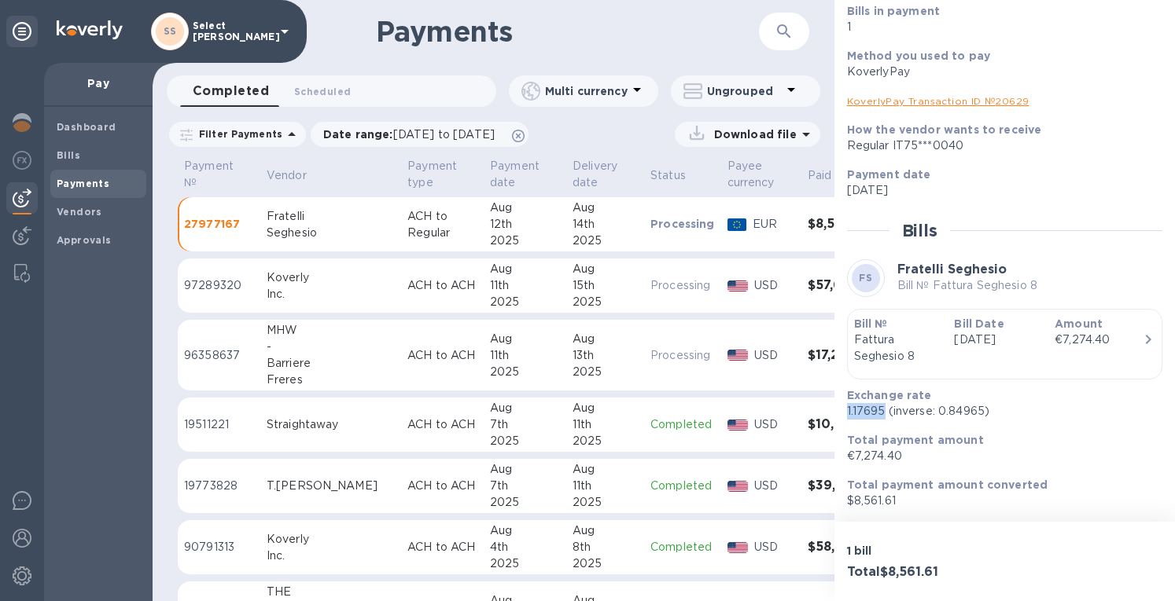
drag, startPoint x: 885, startPoint y: 412, endPoint x: 843, endPoint y: 410, distance: 41.7
click at [843, 410] on div "Exchange rate 1.17695 (inverse: 0.84965)" at bounding box center [998, 403] width 315 height 45
copy p "1.17695"
click at [953, 105] on link "KoverlyPay Transaction ID № 20629" at bounding box center [938, 101] width 182 height 12
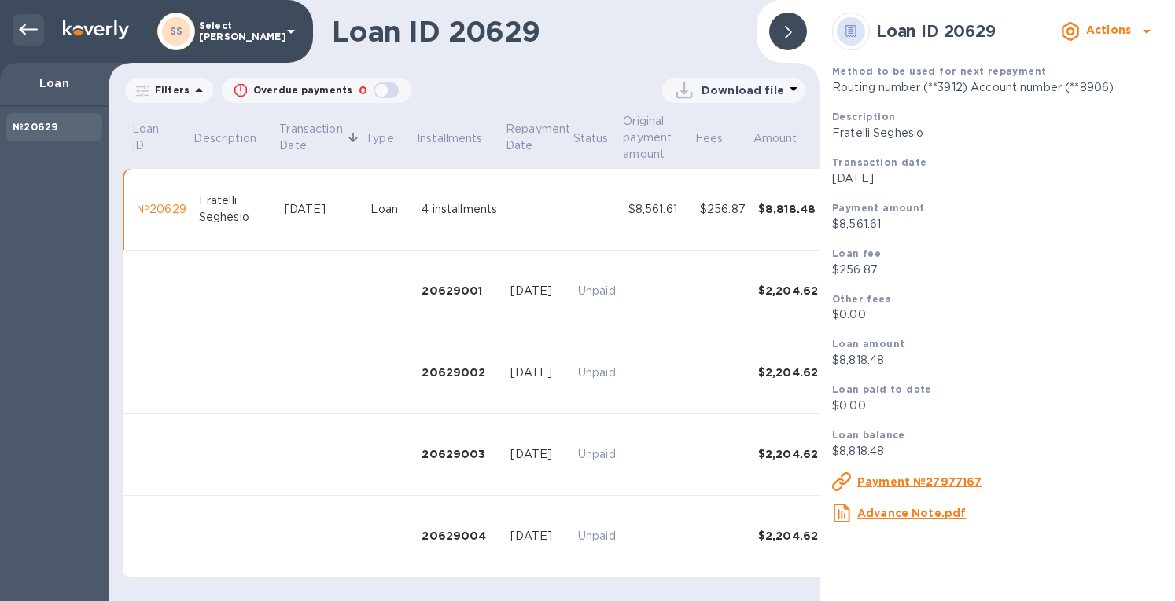
click at [33, 33] on icon at bounding box center [28, 29] width 19 height 19
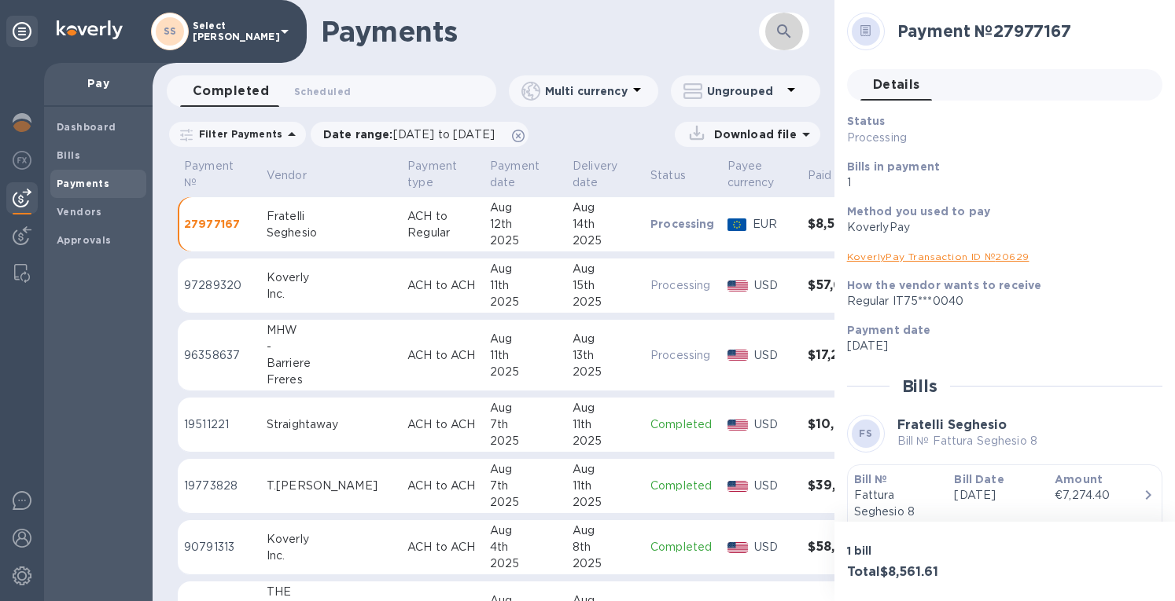
click at [779, 28] on icon "button" at bounding box center [783, 31] width 19 height 19
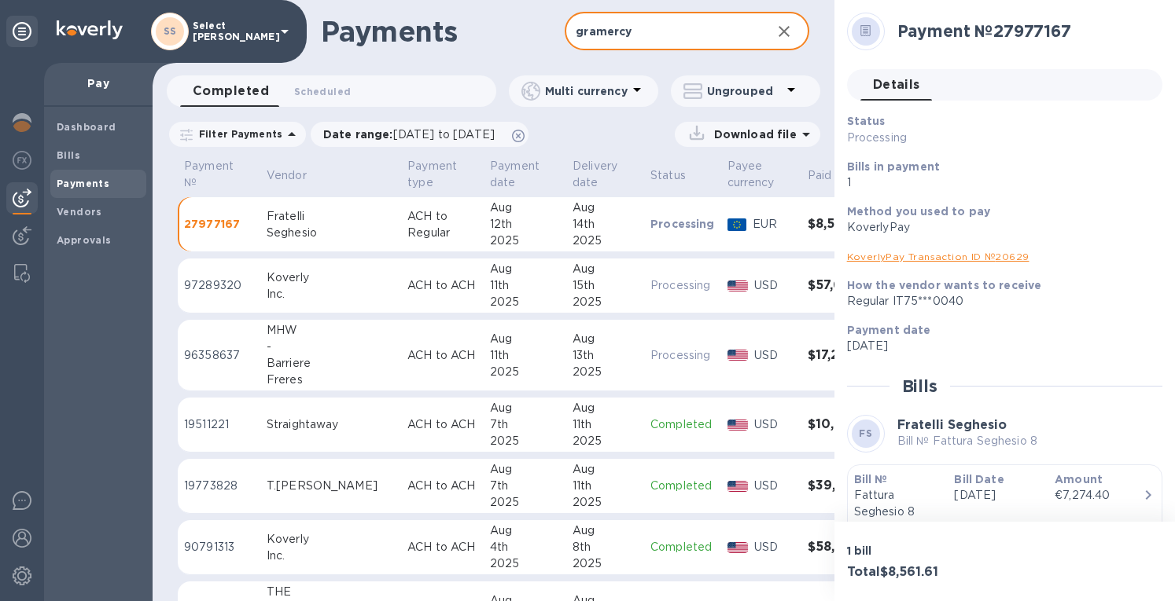
type input "gramercy"
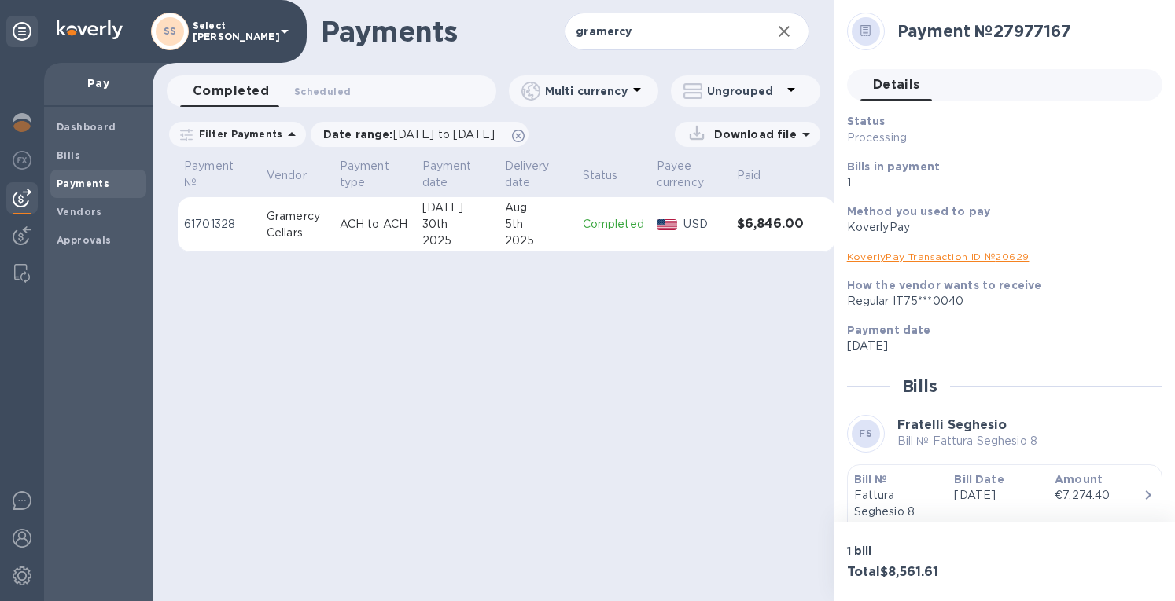
click at [546, 230] on div "5th" at bounding box center [537, 224] width 65 height 17
